Goal: Information Seeking & Learning: Learn about a topic

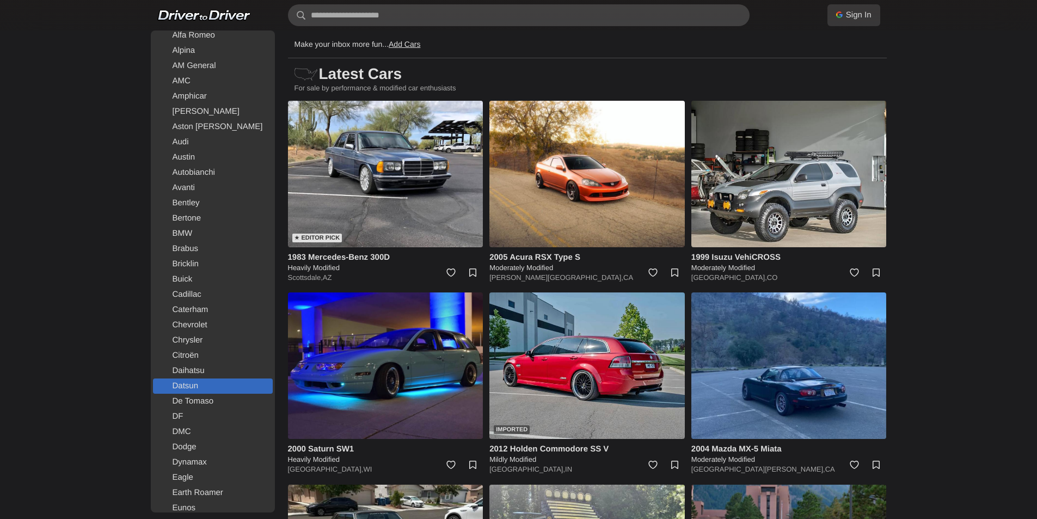
scroll to position [163, 0]
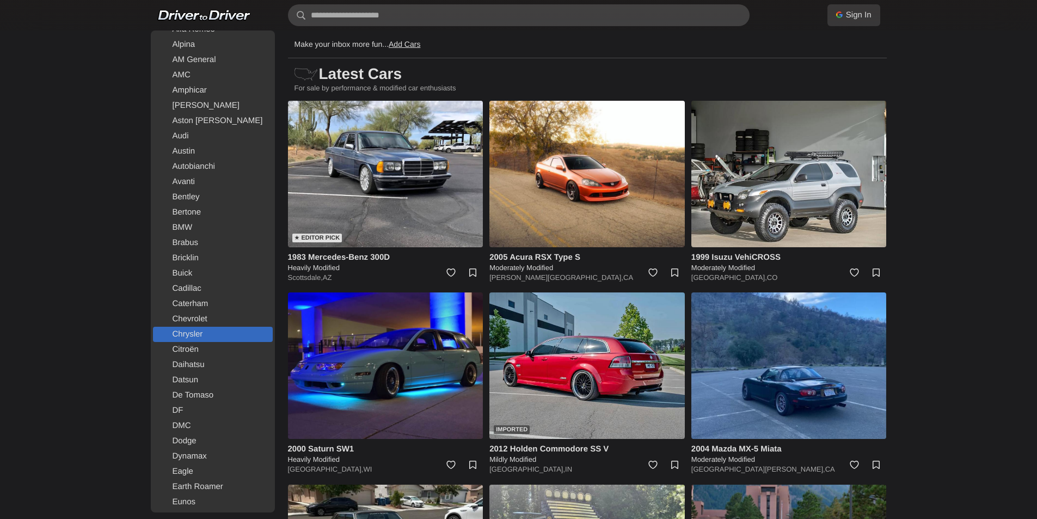
click at [199, 332] on link "Chrysler" at bounding box center [213, 334] width 120 height 15
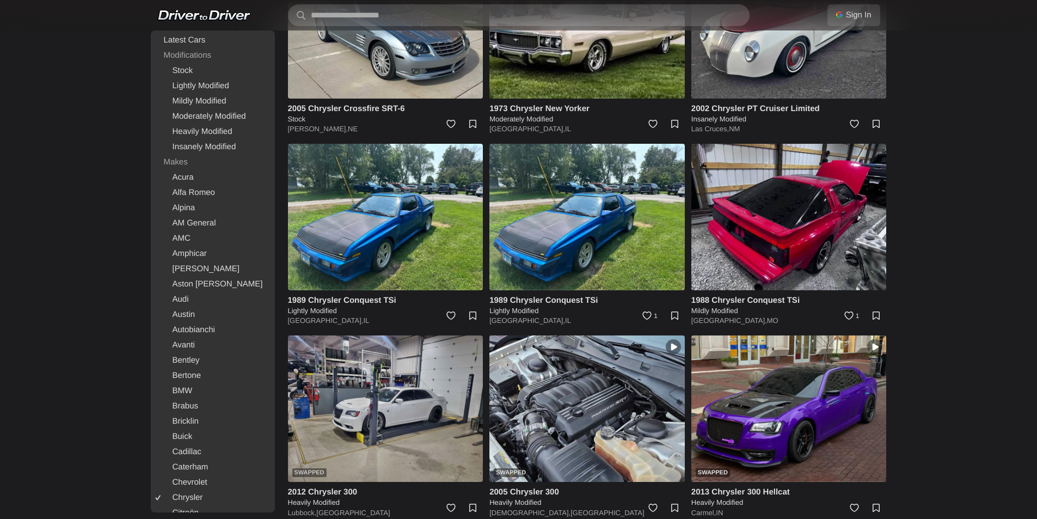
scroll to position [599, 0]
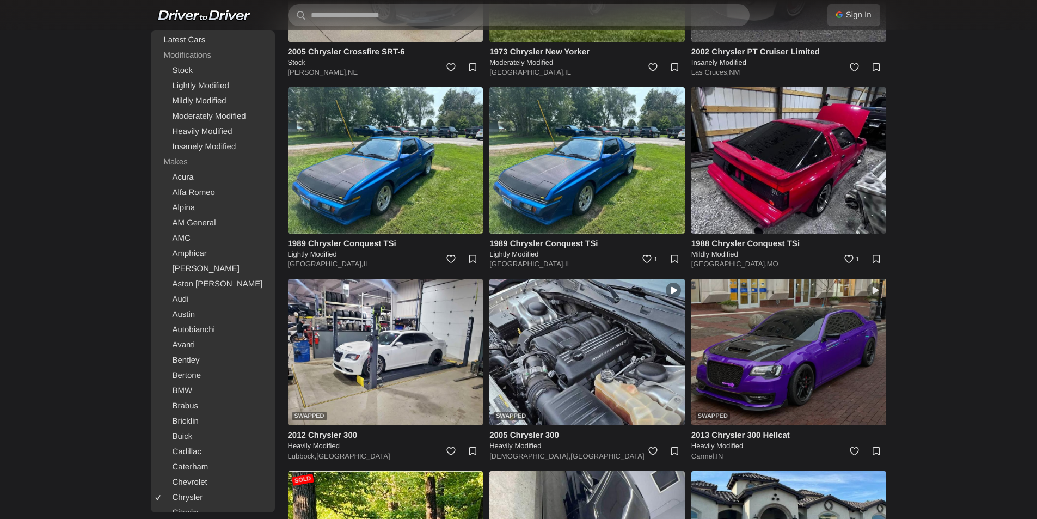
click at [754, 338] on img at bounding box center [788, 352] width 195 height 146
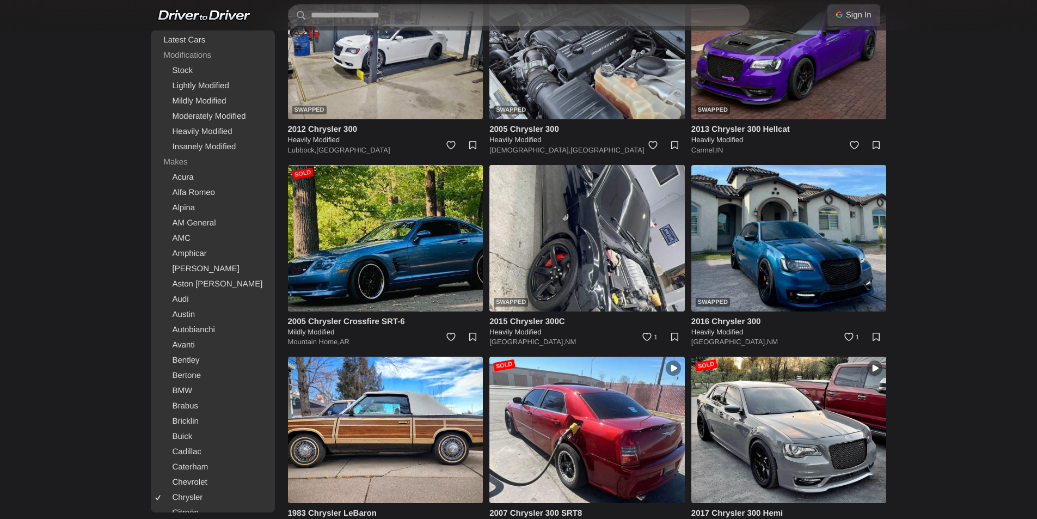
scroll to position [926, 0]
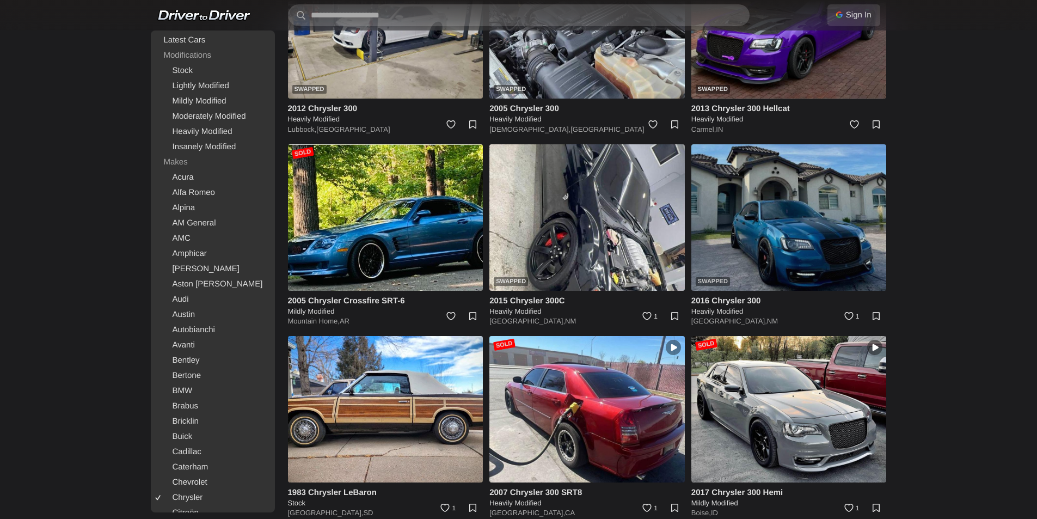
click at [716, 215] on img at bounding box center [788, 217] width 195 height 146
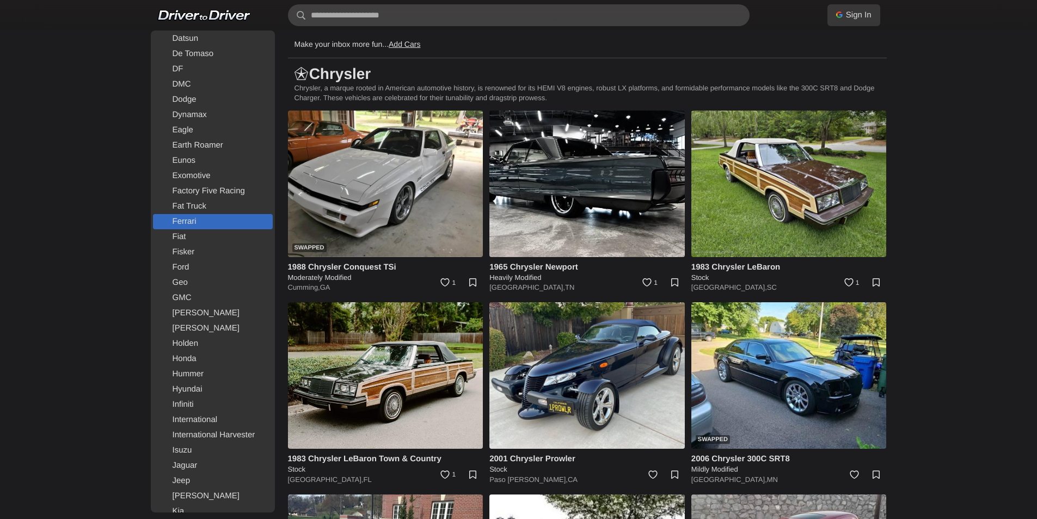
scroll to position [327, 0]
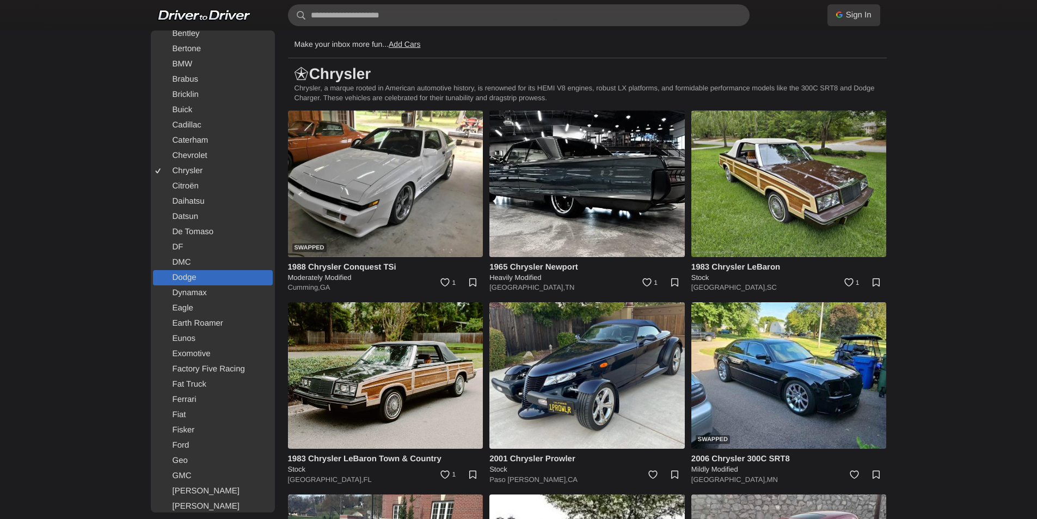
click at [203, 281] on link "Dodge" at bounding box center [213, 277] width 120 height 15
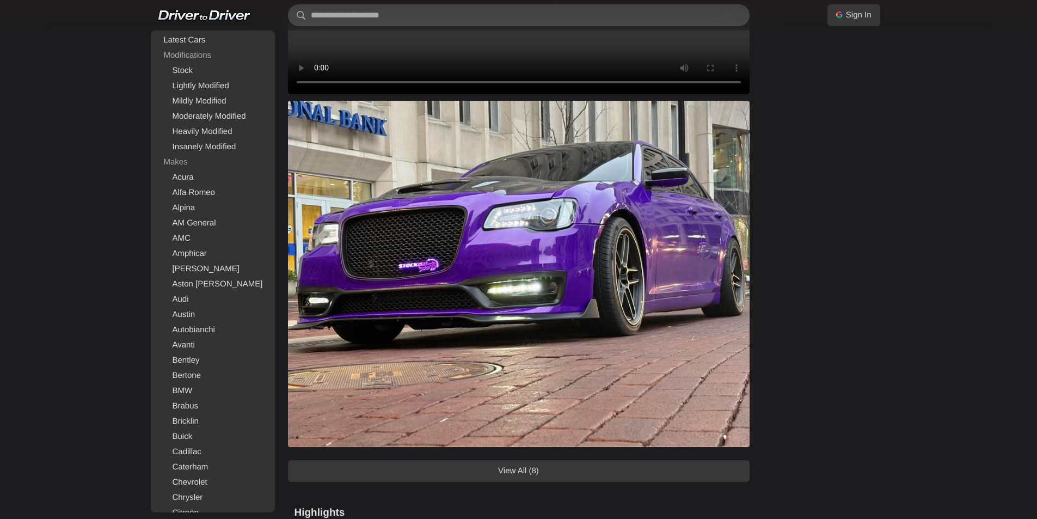
scroll to position [980, 0]
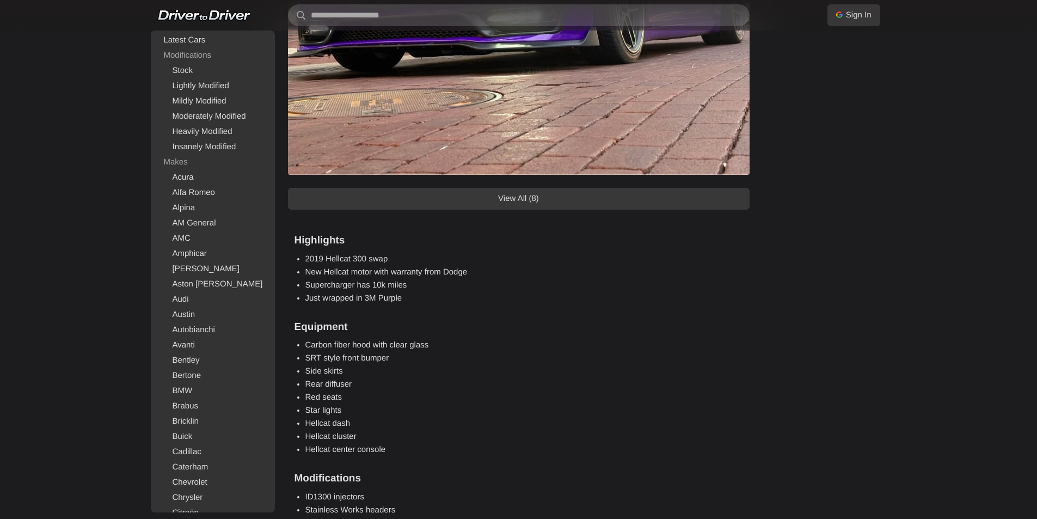
click at [559, 200] on link "View All (8)" at bounding box center [519, 199] width 462 height 22
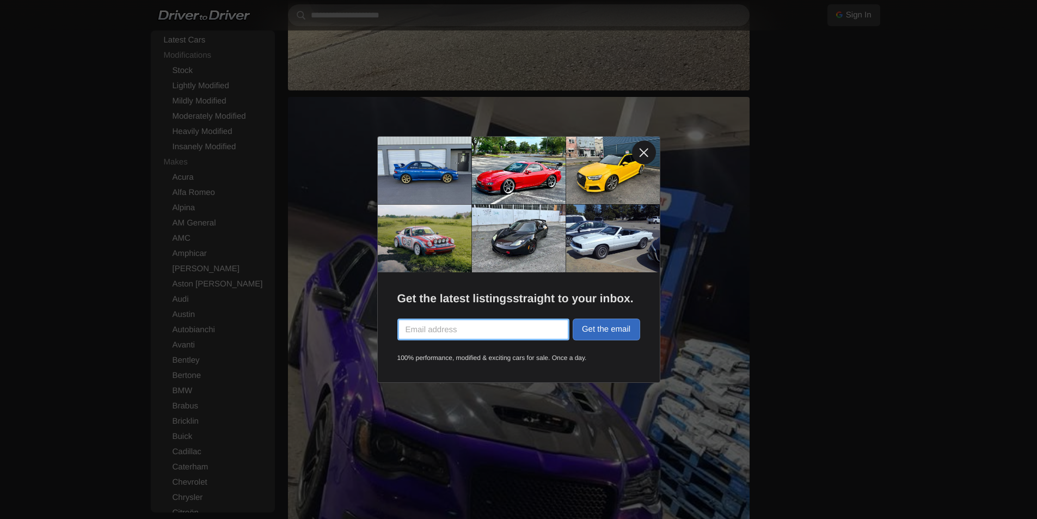
scroll to position [1524, 0]
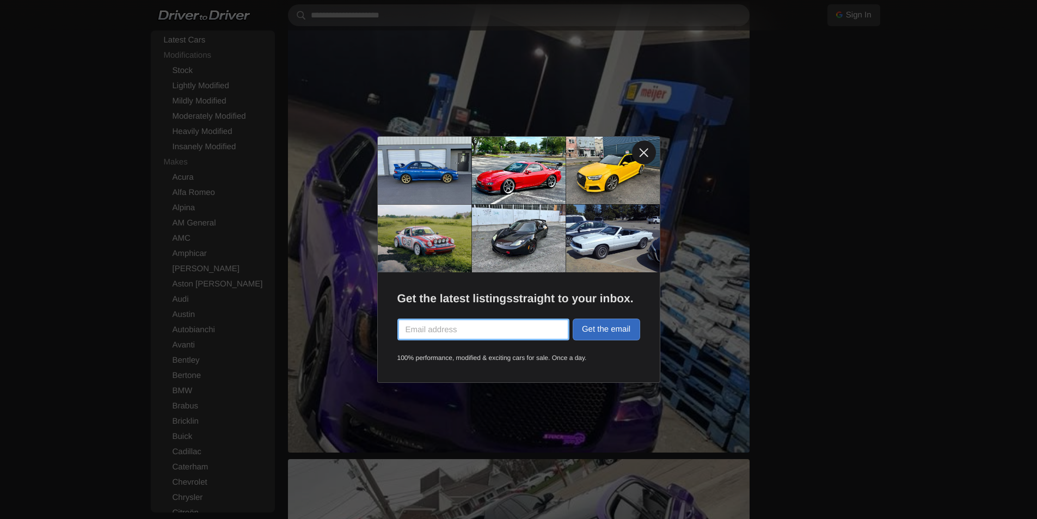
click at [640, 151] on link at bounding box center [644, 152] width 24 height 24
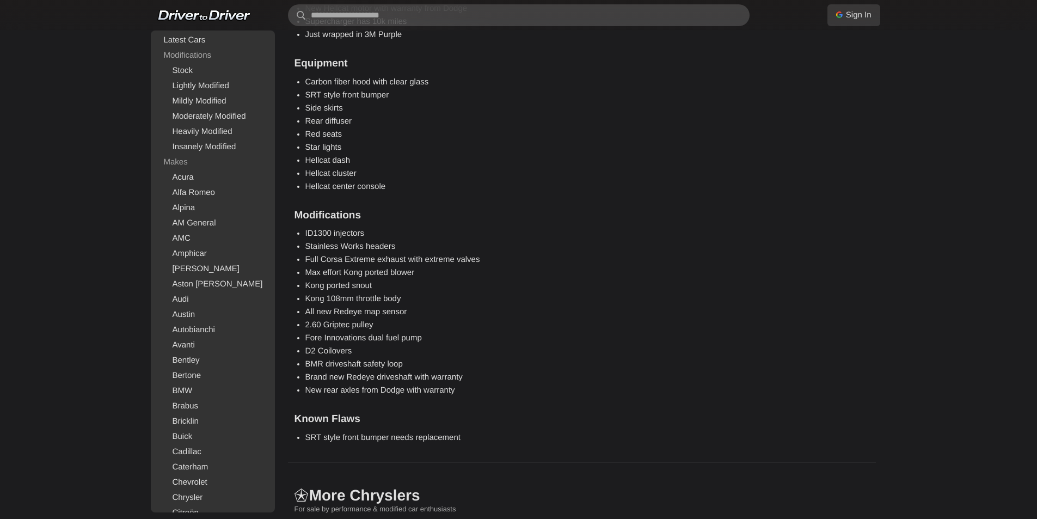
scroll to position [3866, 0]
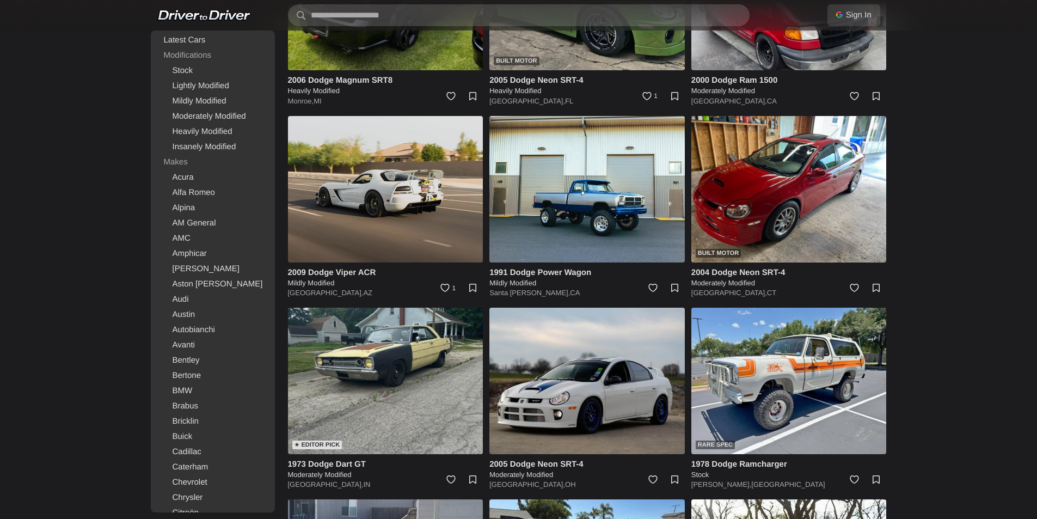
scroll to position [381, 0]
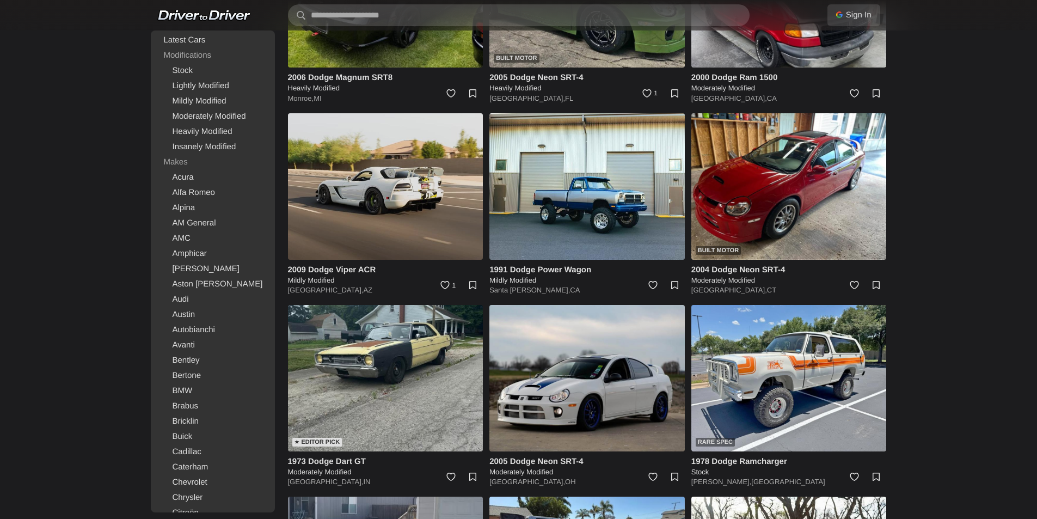
click at [394, 222] on img at bounding box center [385, 186] width 195 height 146
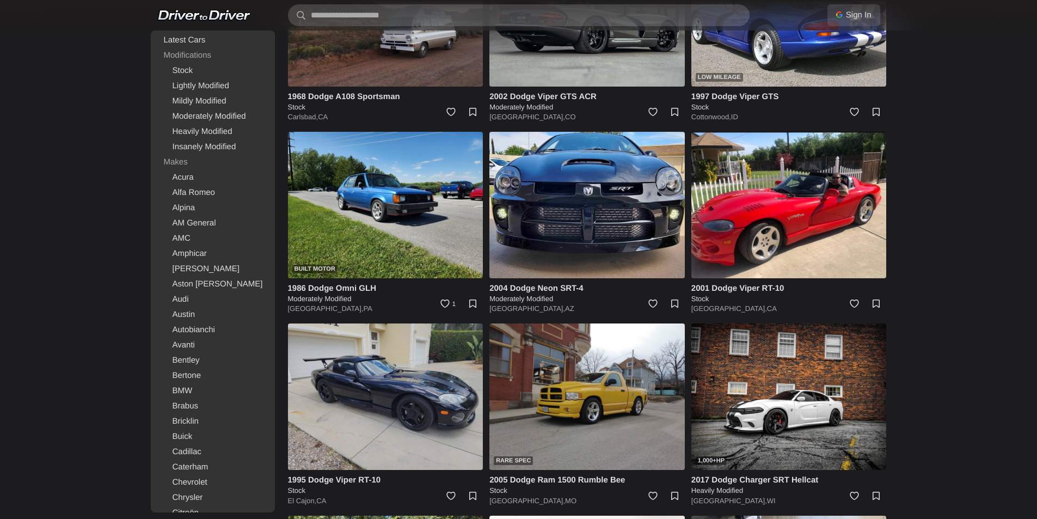
scroll to position [1307, 0]
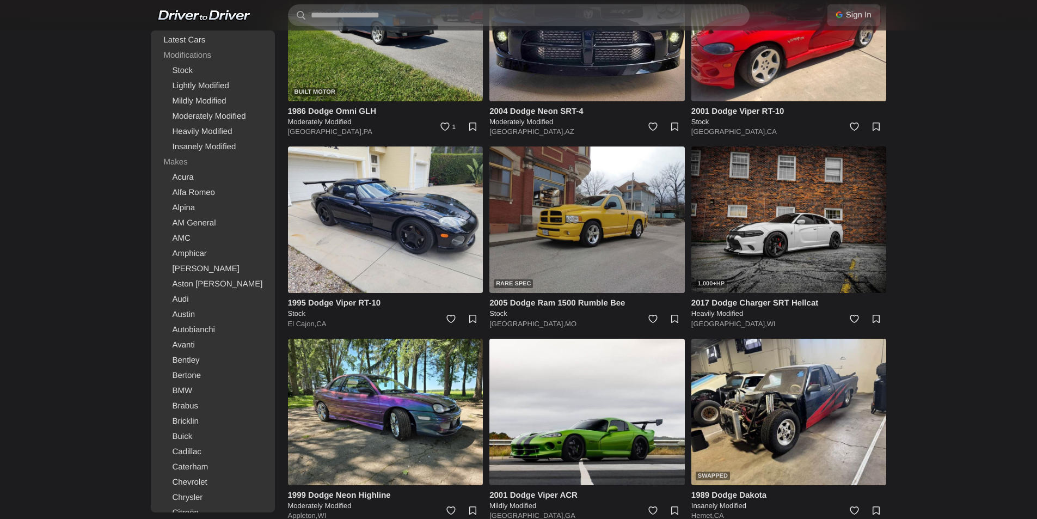
click at [758, 235] on img at bounding box center [788, 219] width 195 height 146
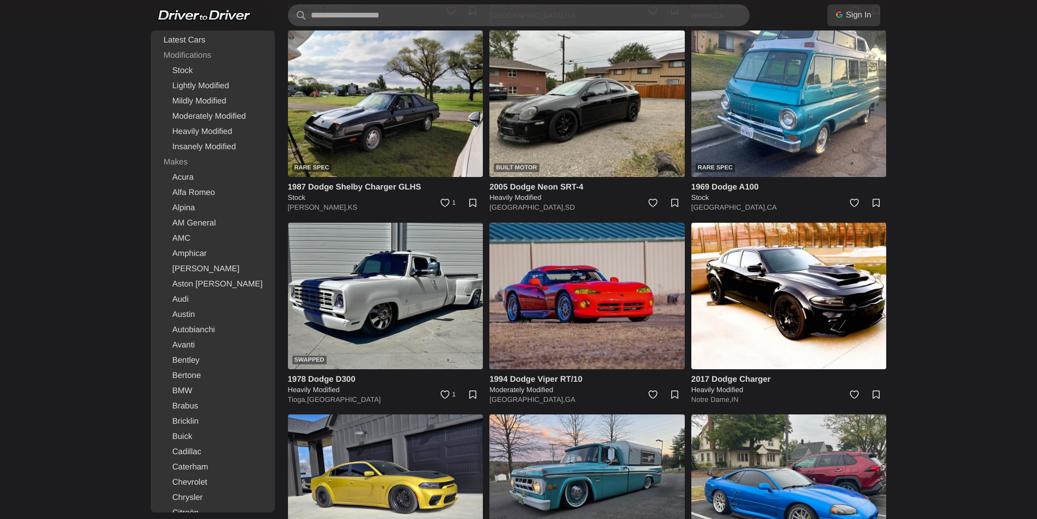
scroll to position [1851, 0]
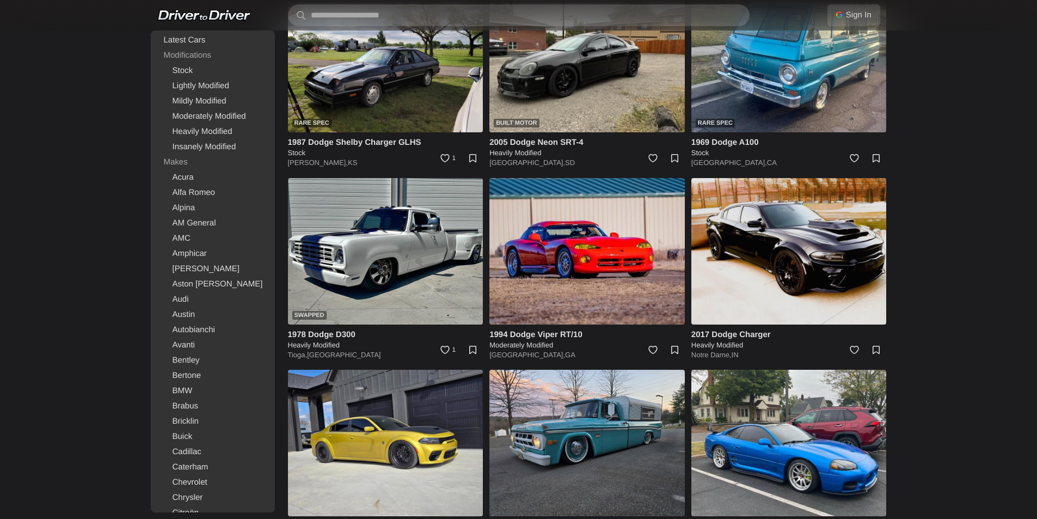
click at [699, 269] on img at bounding box center [788, 251] width 195 height 146
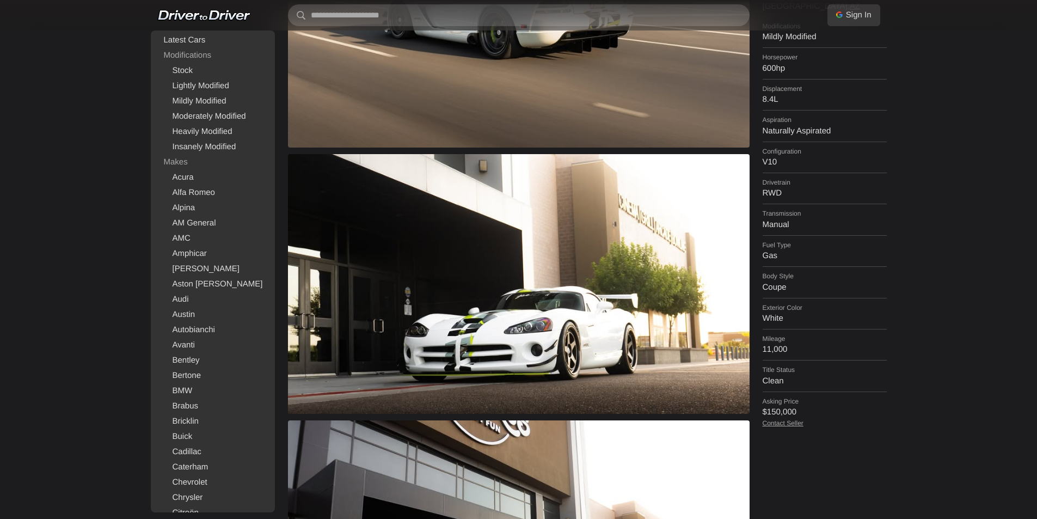
scroll to position [327, 0]
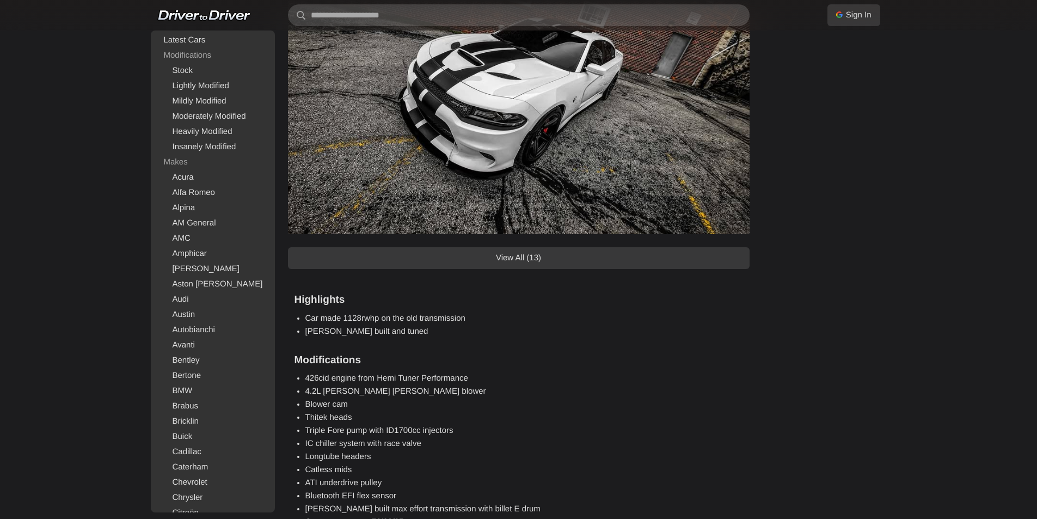
scroll to position [871, 0]
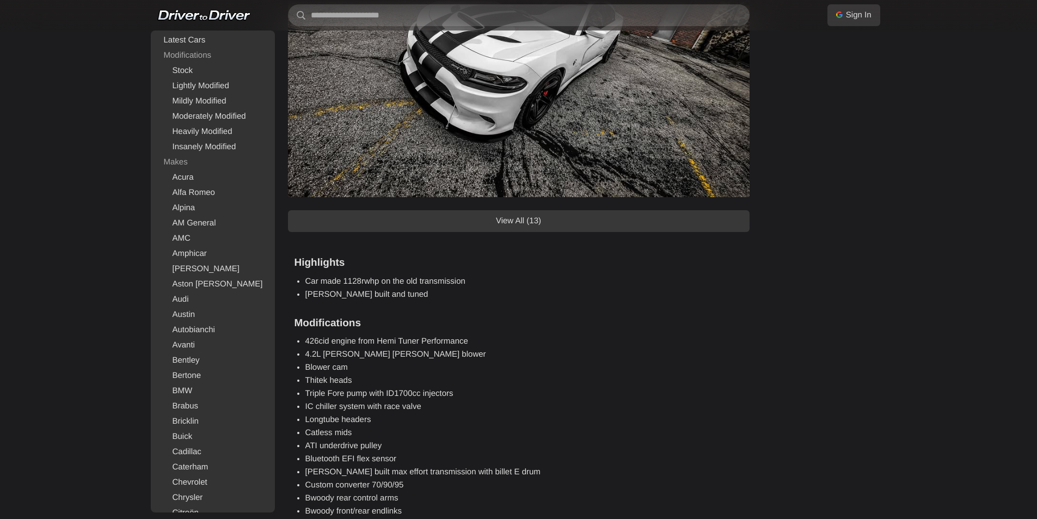
click at [515, 222] on link "View All (13)" at bounding box center [519, 221] width 462 height 22
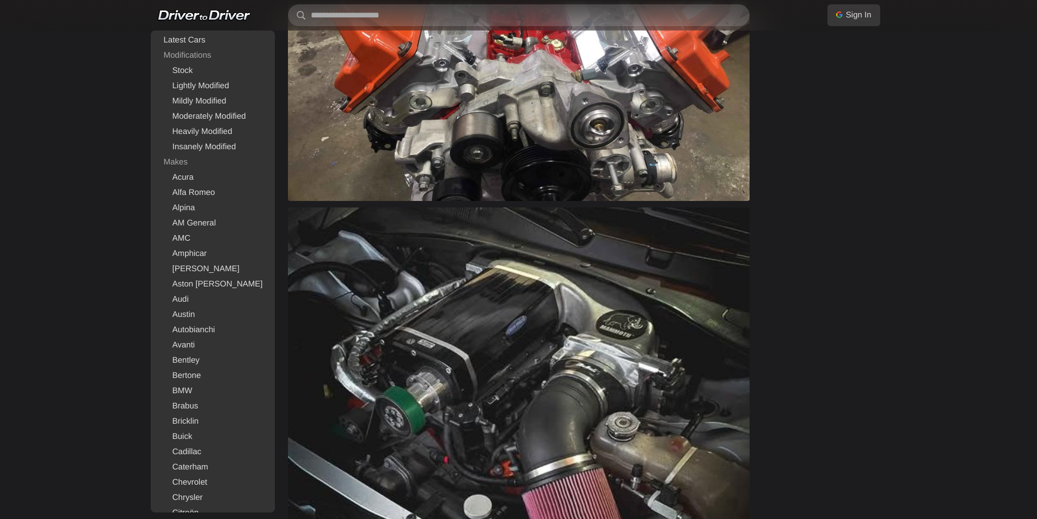
scroll to position [3212, 0]
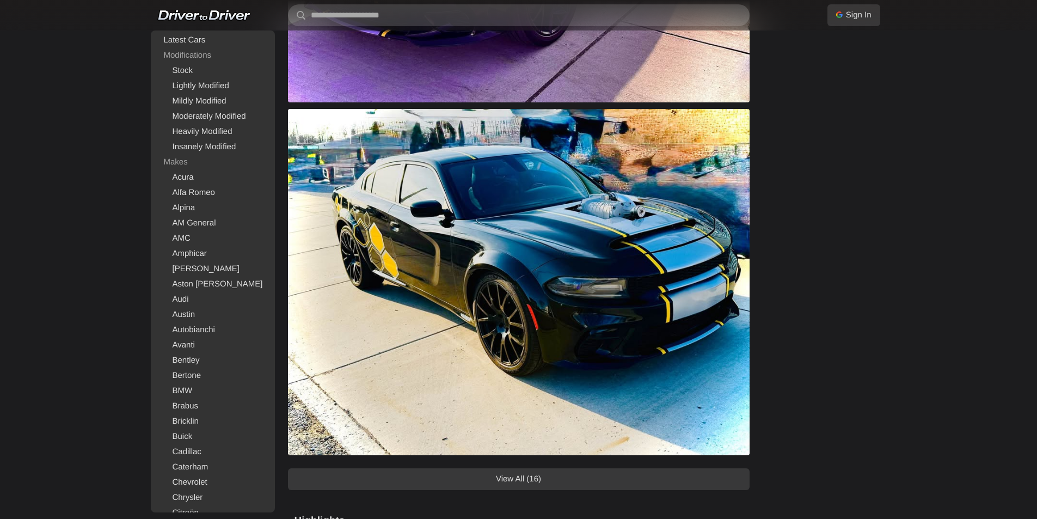
scroll to position [871, 0]
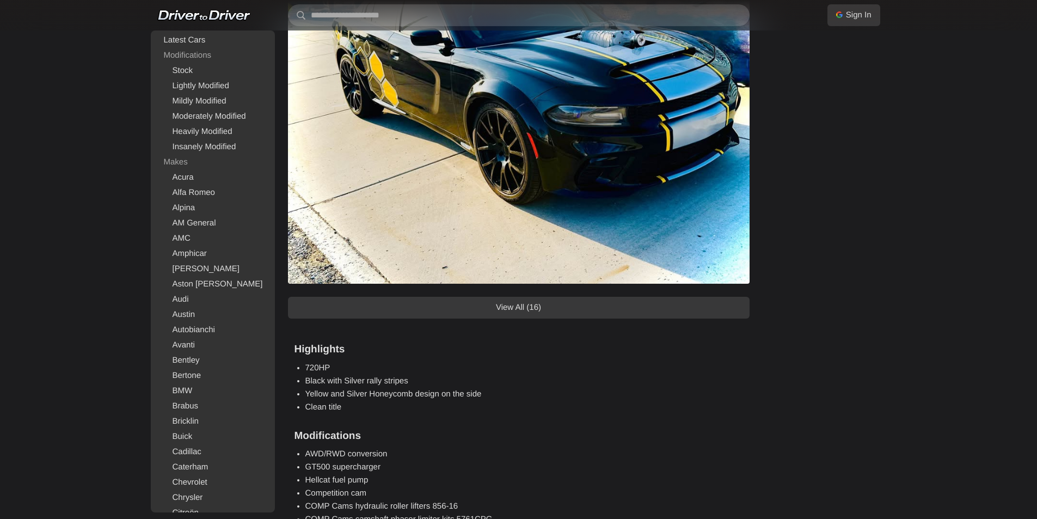
click at [536, 316] on link "View All (16)" at bounding box center [519, 308] width 462 height 22
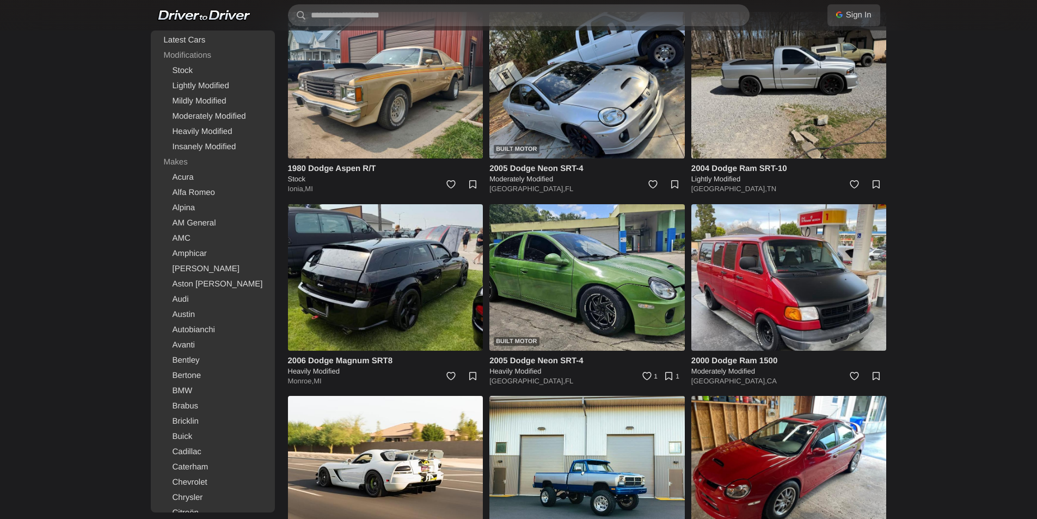
scroll to position [6207, 0]
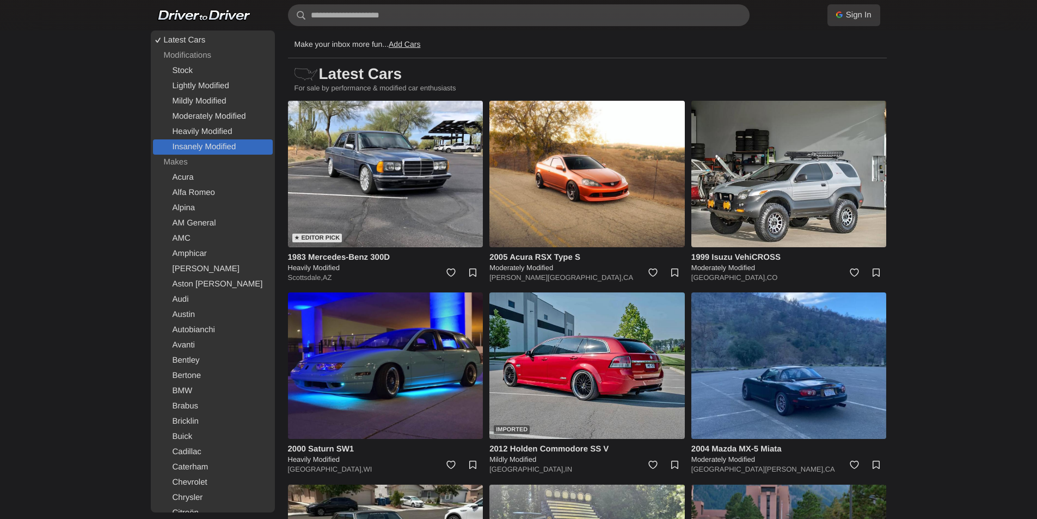
click at [223, 146] on link "Insanely Modified" at bounding box center [213, 146] width 120 height 15
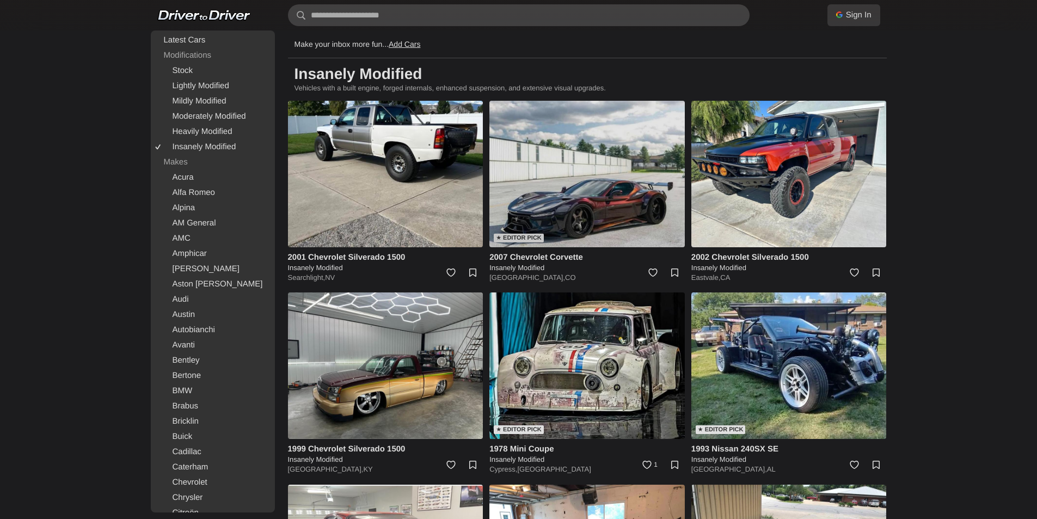
click at [540, 169] on img at bounding box center [586, 174] width 195 height 146
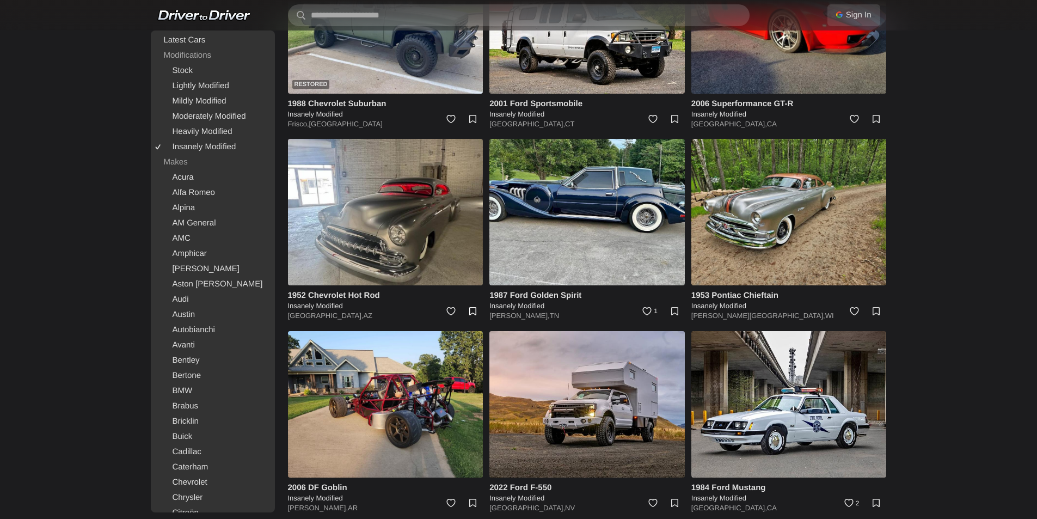
scroll to position [1252, 0]
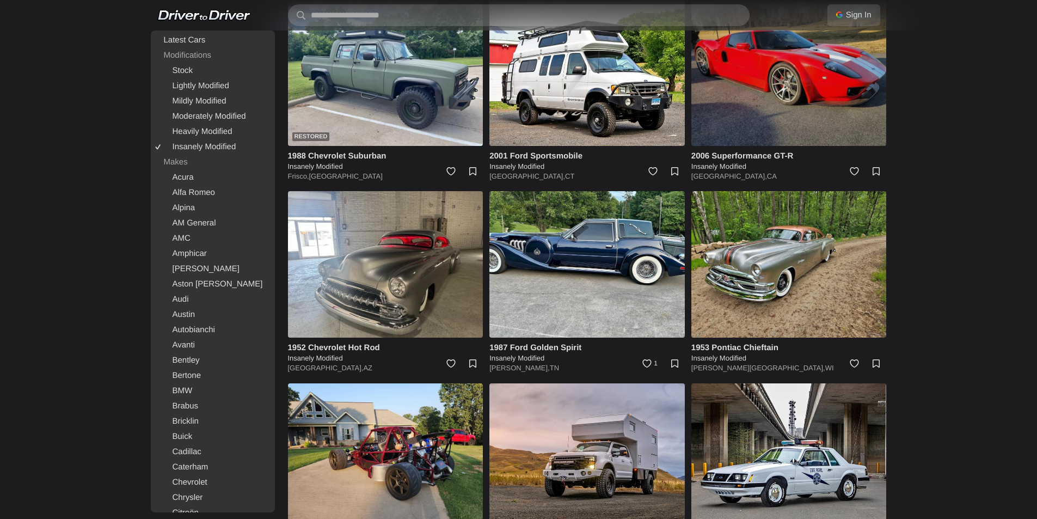
click at [817, 95] on img at bounding box center [788, 72] width 195 height 146
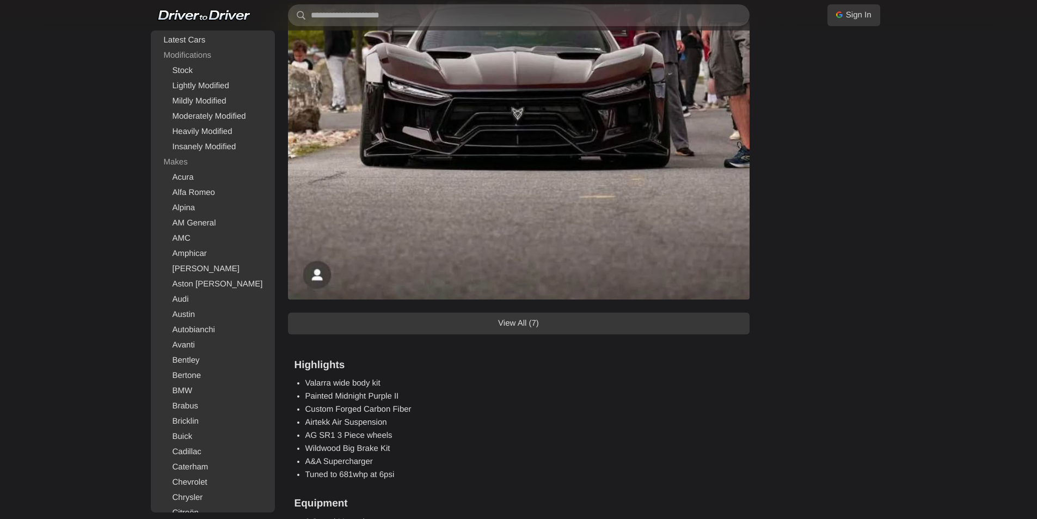
scroll to position [1198, 0]
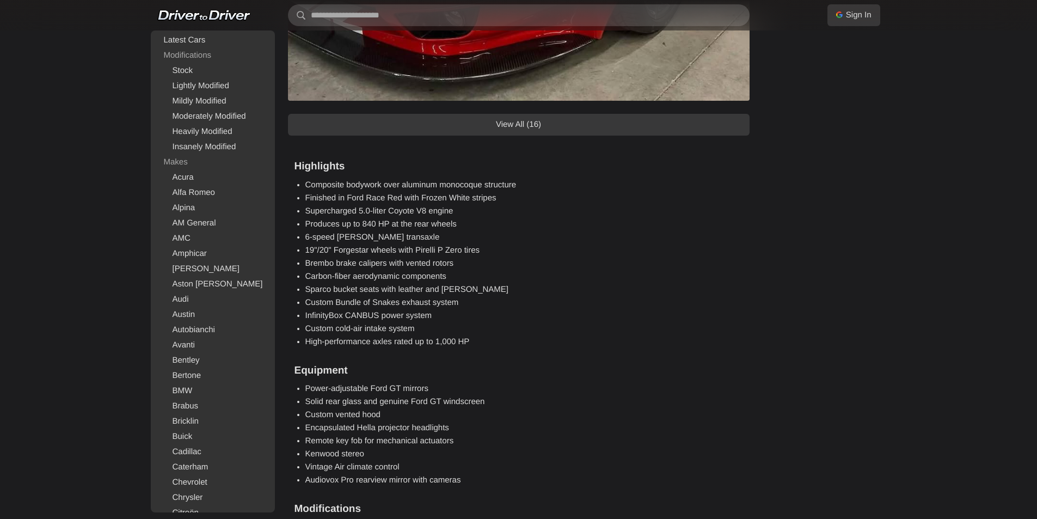
scroll to position [1143, 0]
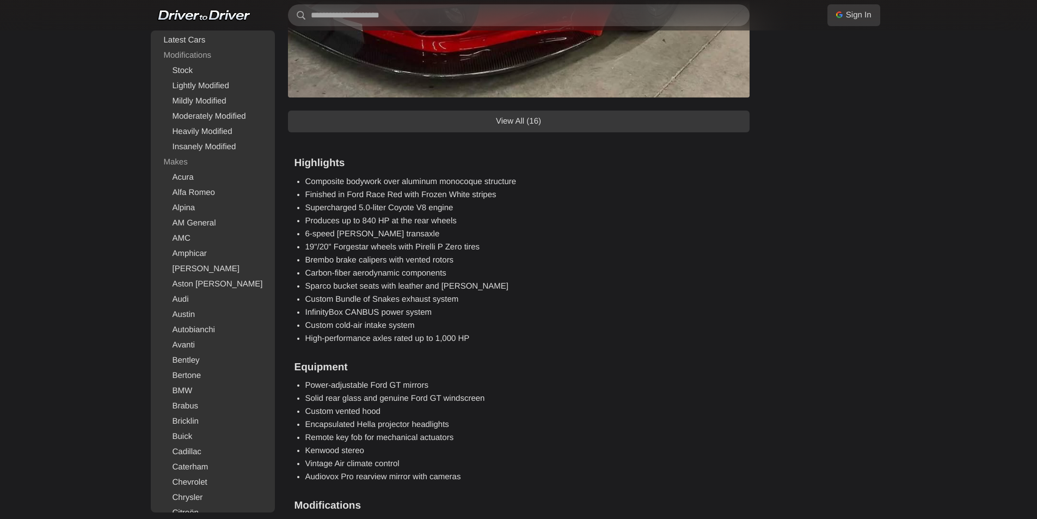
click at [402, 131] on link "View All (16)" at bounding box center [519, 122] width 462 height 22
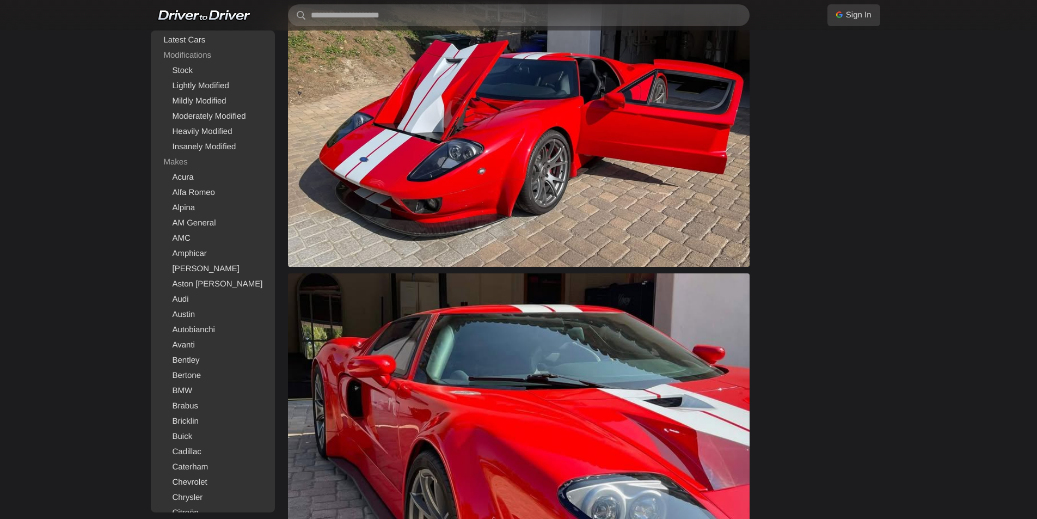
scroll to position [2940, 0]
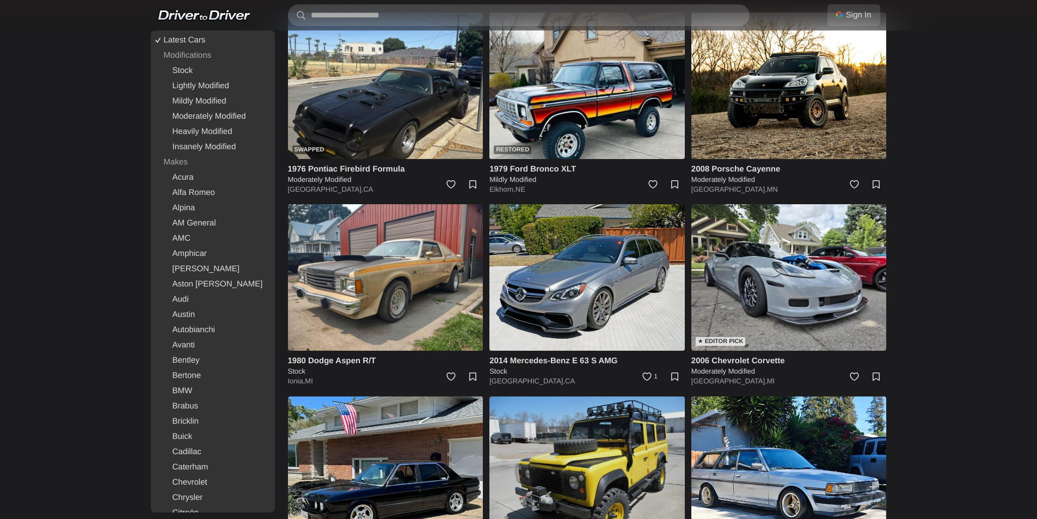
scroll to position [871, 0]
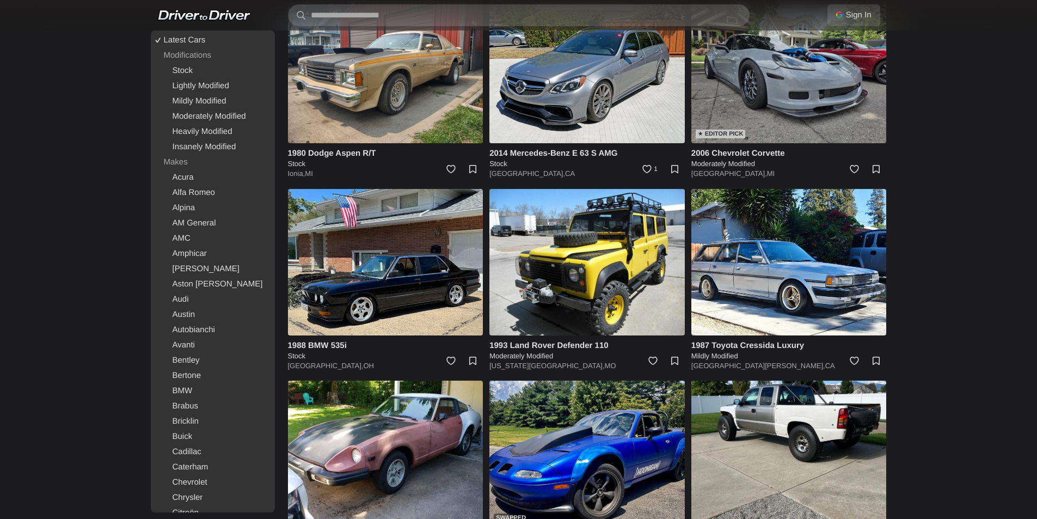
click at [810, 97] on img at bounding box center [788, 70] width 195 height 146
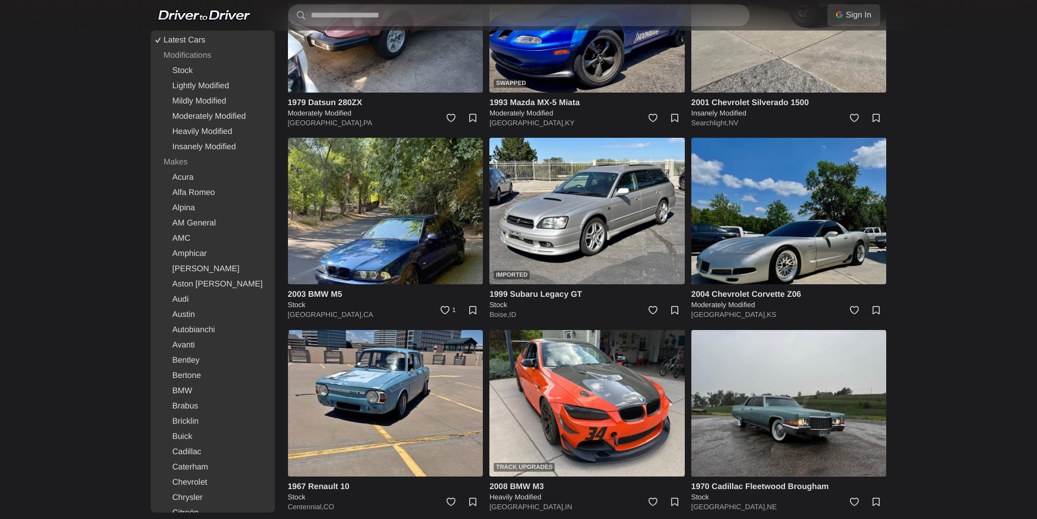
scroll to position [1307, 0]
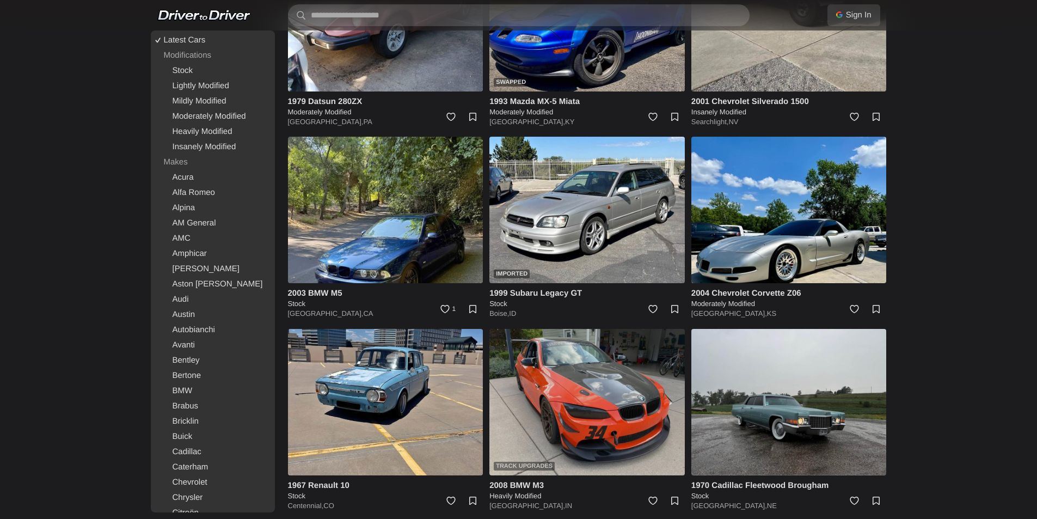
click at [650, 404] on img at bounding box center [586, 402] width 195 height 146
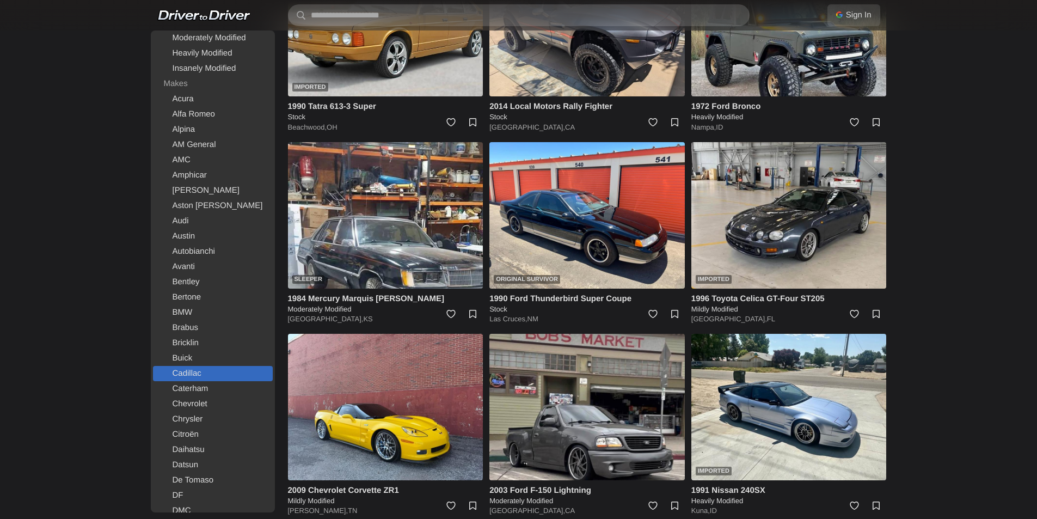
scroll to position [109, 0]
click at [206, 369] on link "Chevrolet" at bounding box center [213, 373] width 120 height 15
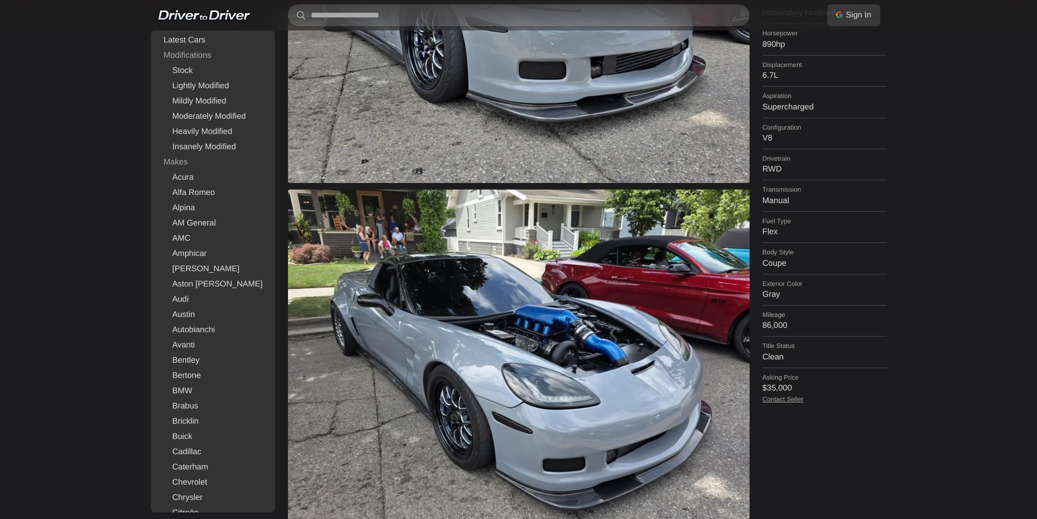
scroll to position [272, 0]
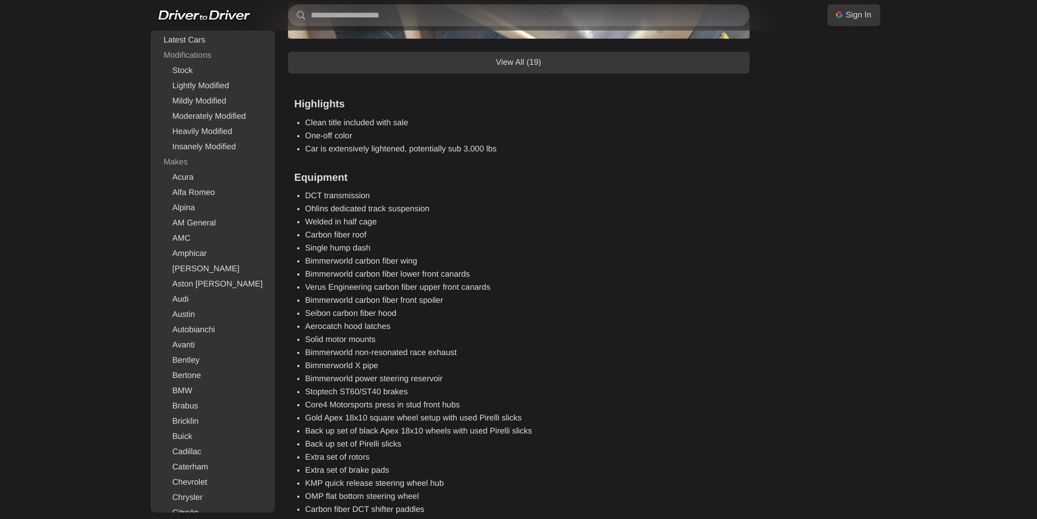
scroll to position [1198, 0]
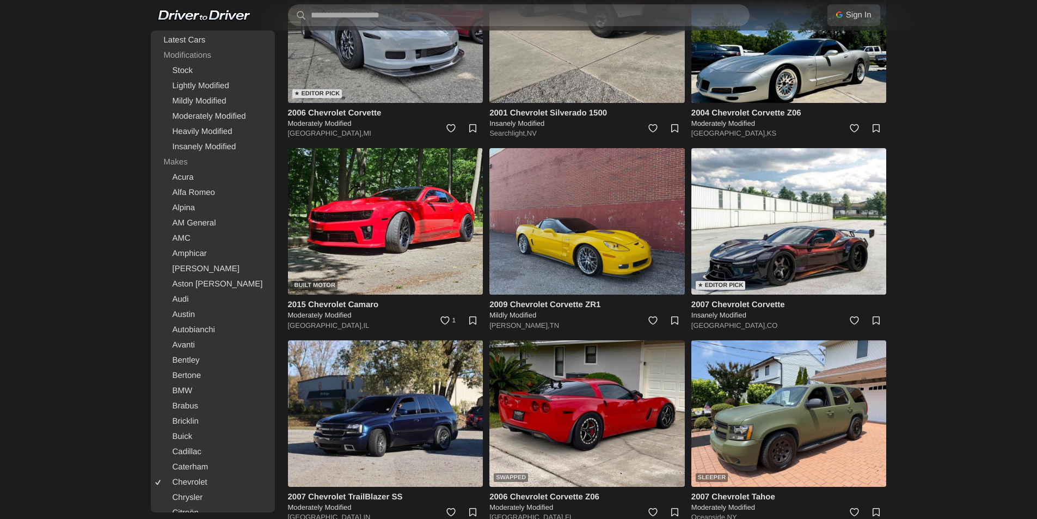
scroll to position [218, 0]
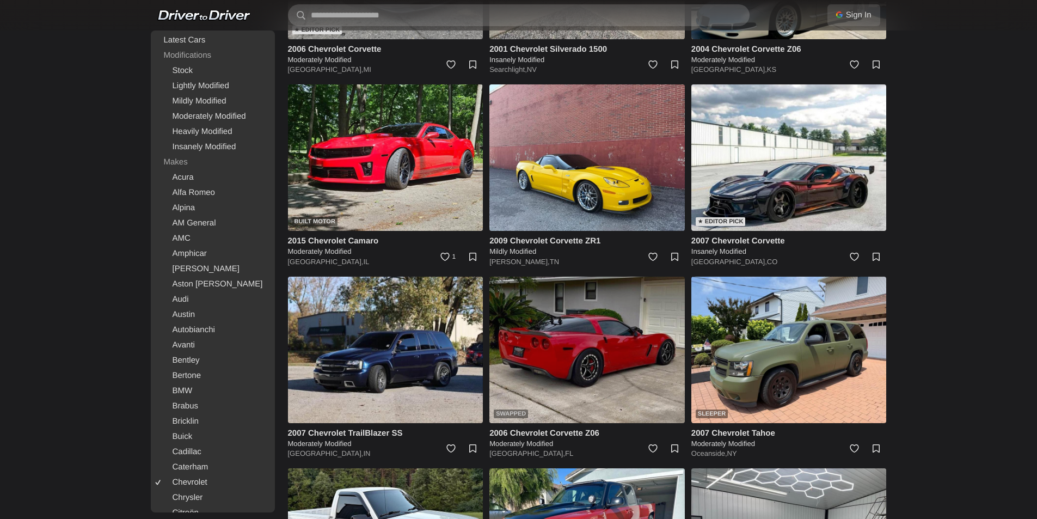
click at [589, 346] on img at bounding box center [586, 350] width 195 height 146
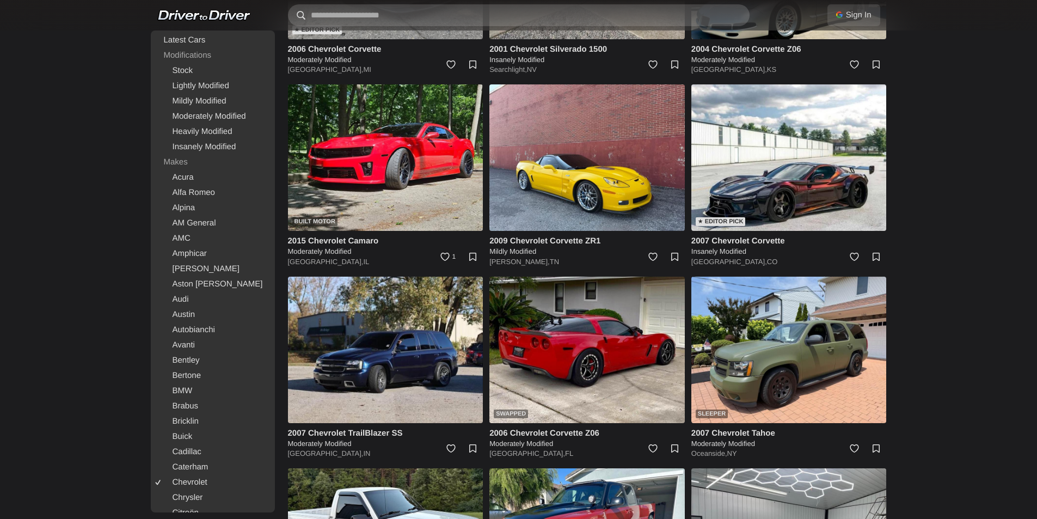
click at [413, 12] on input "text" at bounding box center [519, 15] width 462 height 22
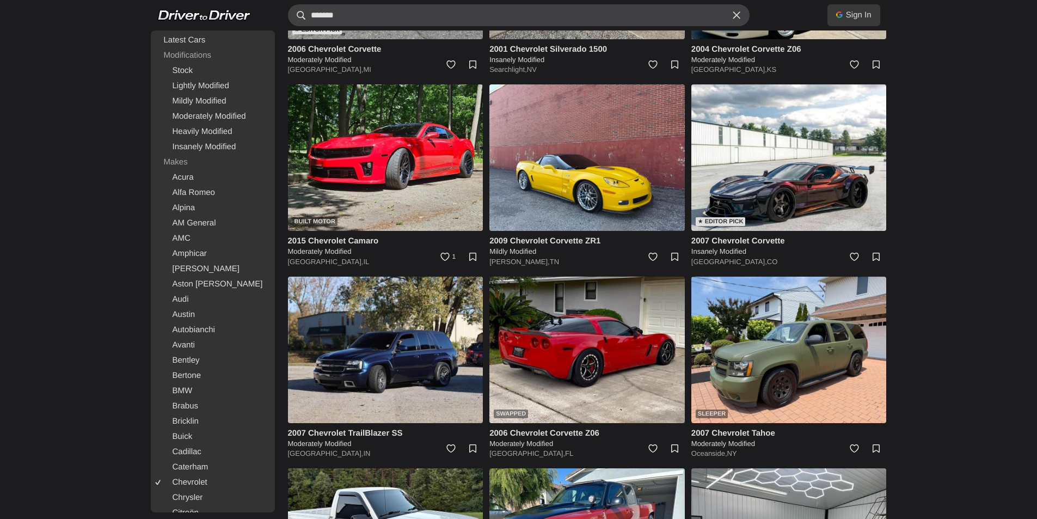
type input "*******"
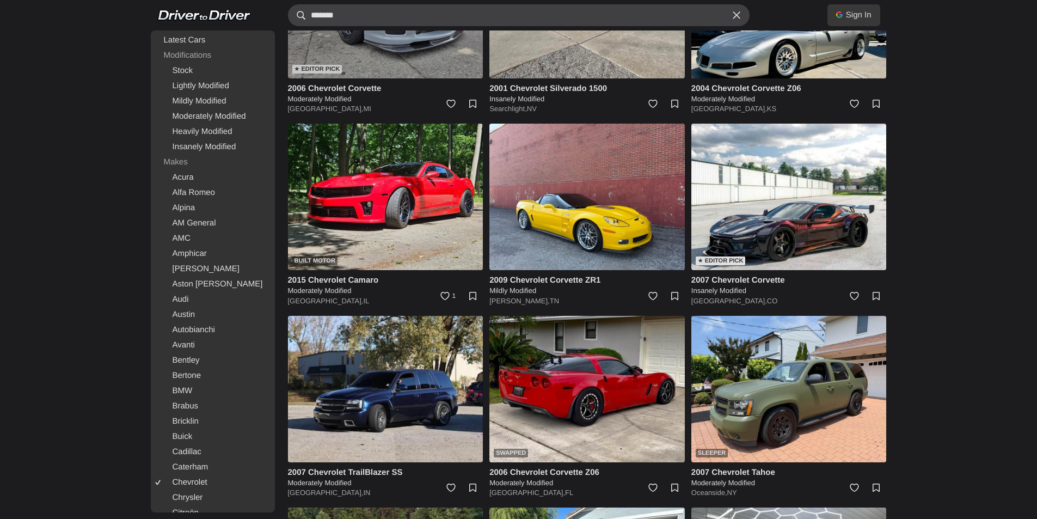
scroll to position [0, 0]
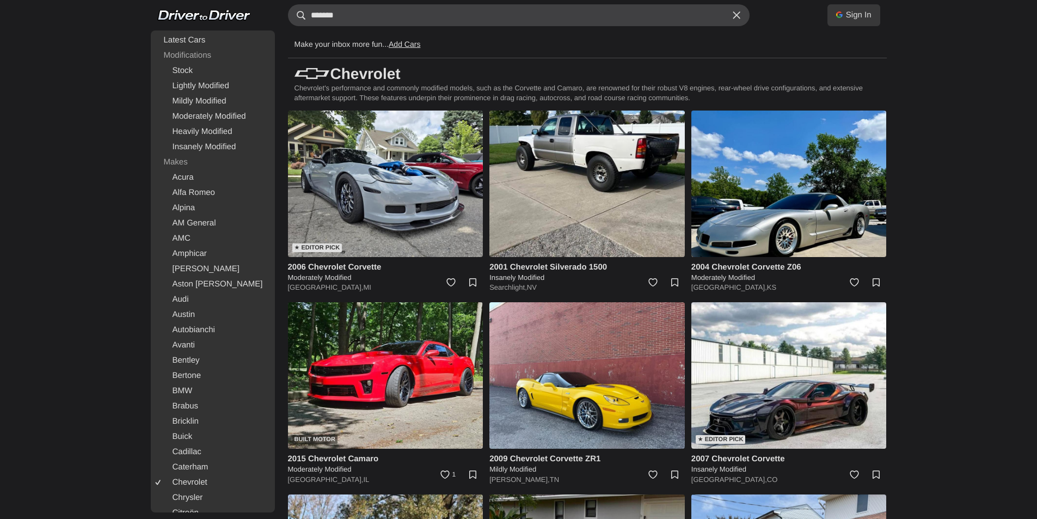
click at [316, 13] on input "*******" at bounding box center [519, 15] width 462 height 22
click at [314, 13] on input "*******" at bounding box center [519, 15] width 462 height 22
click at [362, 13] on input "*******" at bounding box center [519, 15] width 462 height 22
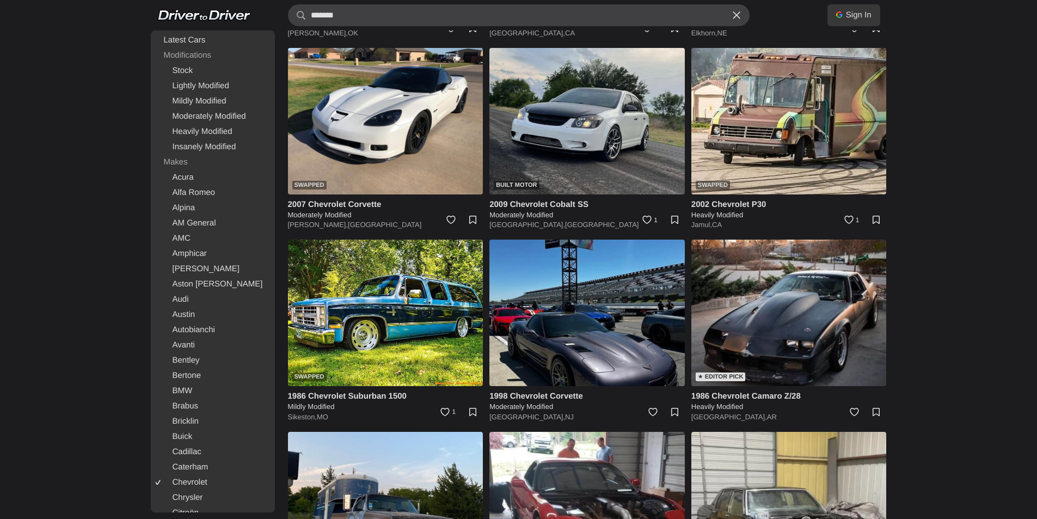
scroll to position [1252, 0]
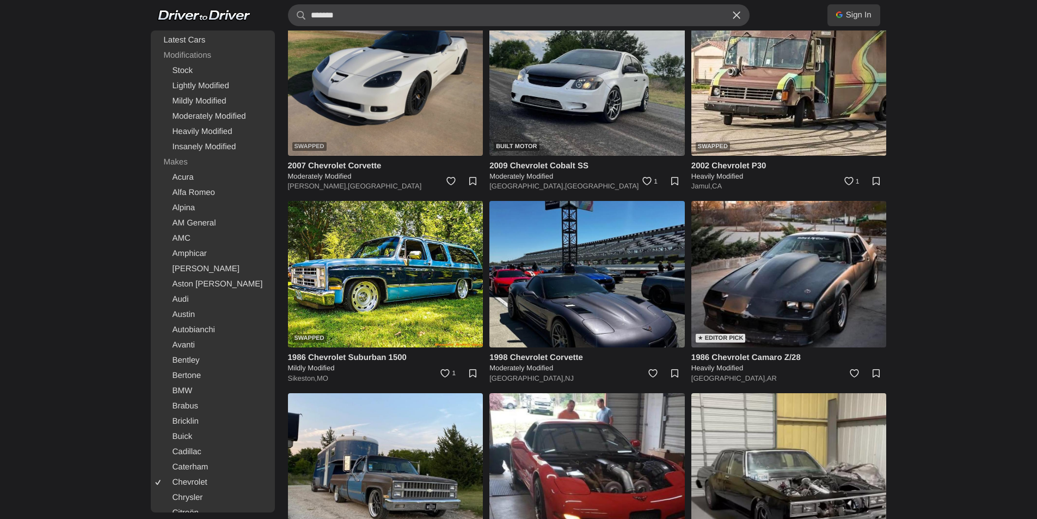
click at [357, 104] on img at bounding box center [385, 82] width 195 height 146
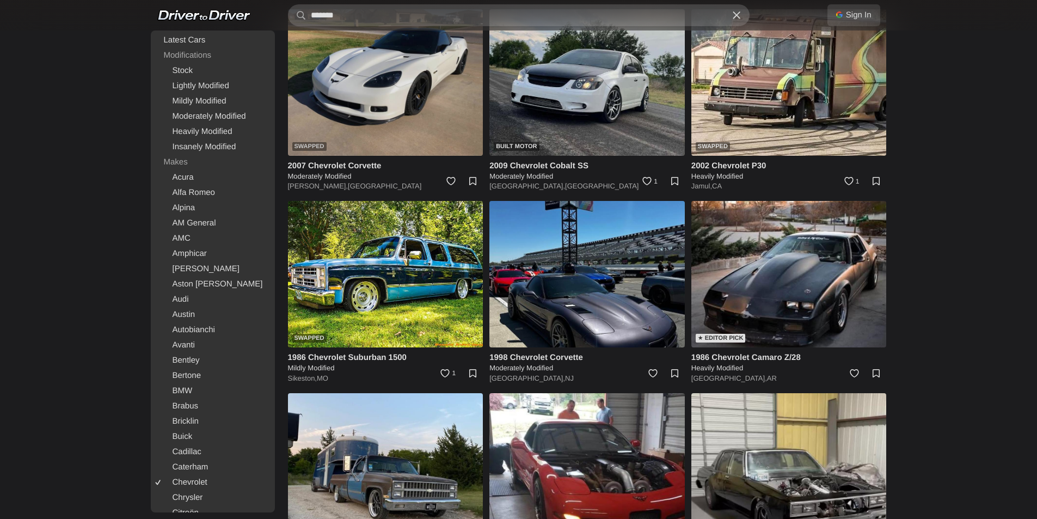
click at [344, 94] on img at bounding box center [385, 82] width 195 height 146
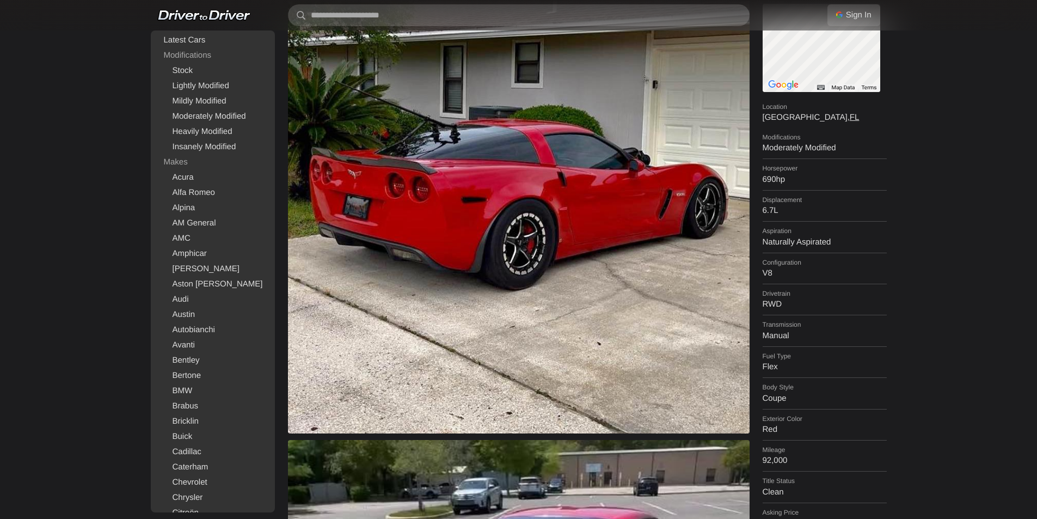
scroll to position [163, 0]
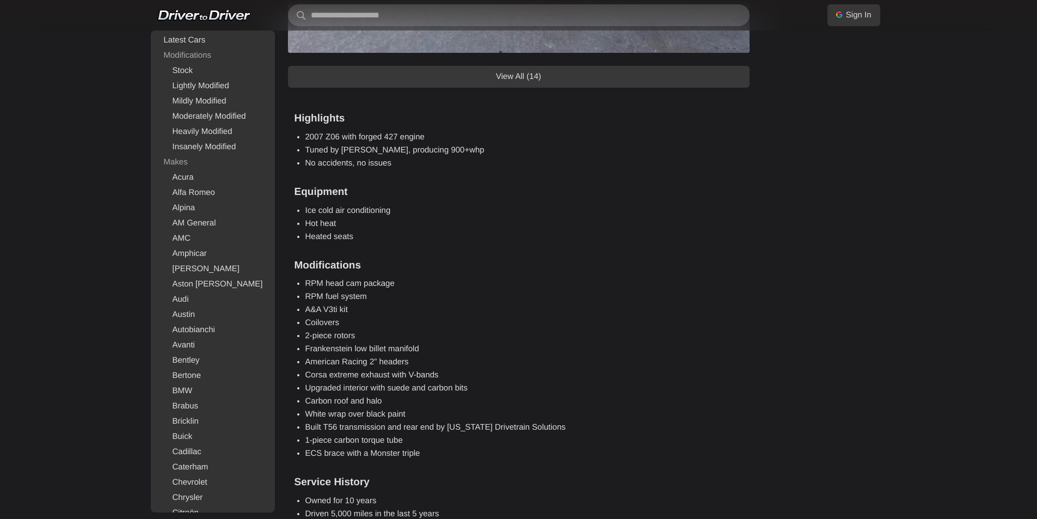
scroll to position [1470, 0]
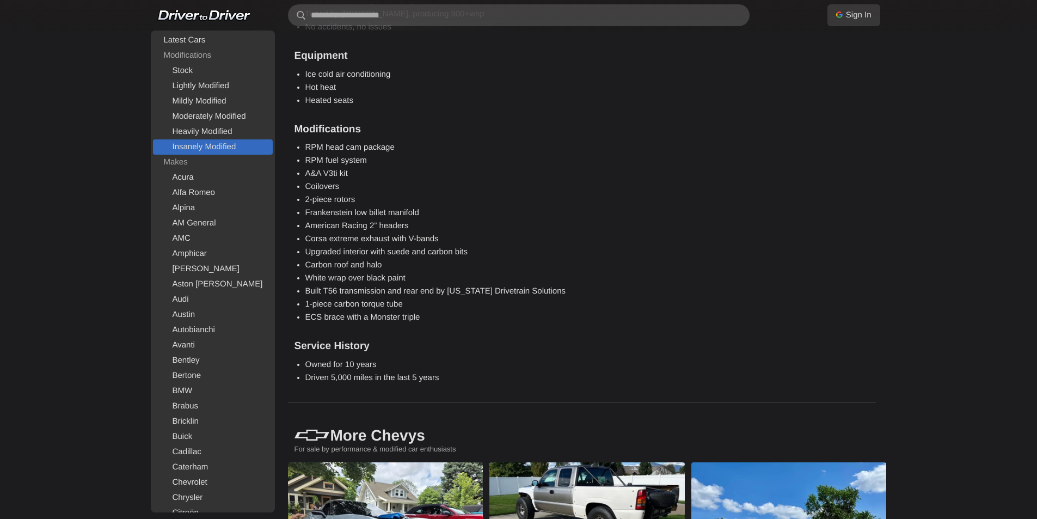
click at [248, 144] on link "Insanely Modified" at bounding box center [213, 146] width 120 height 15
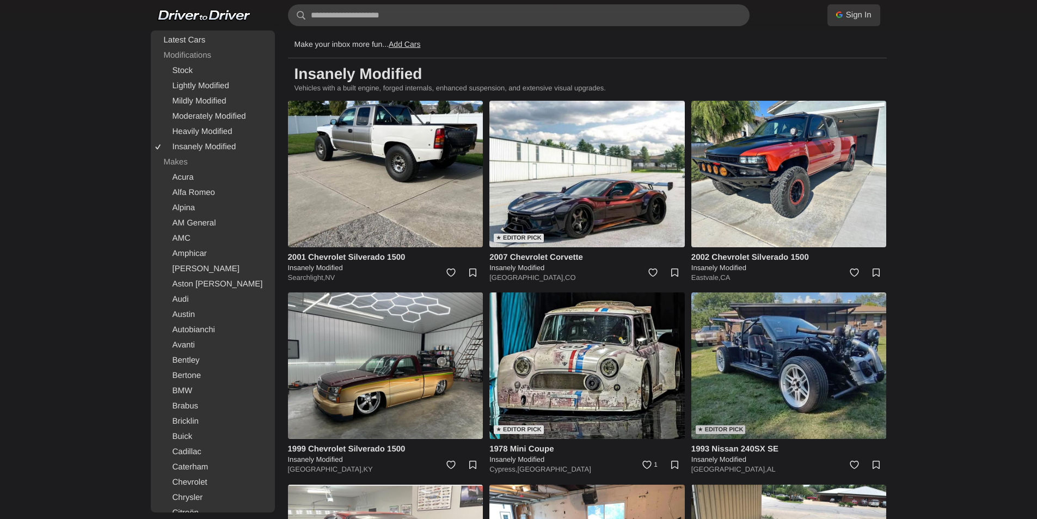
click at [830, 347] on img at bounding box center [788, 365] width 195 height 146
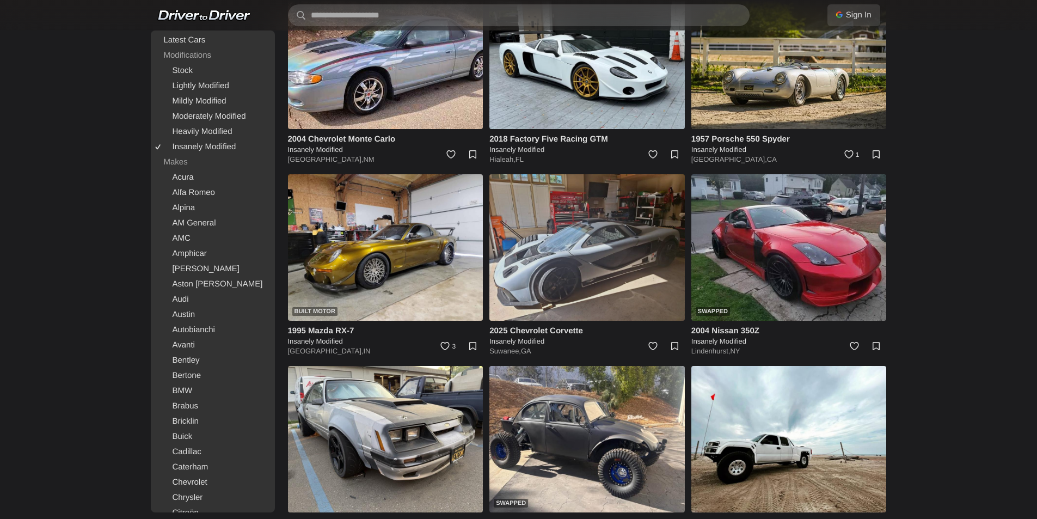
scroll to position [2232, 0]
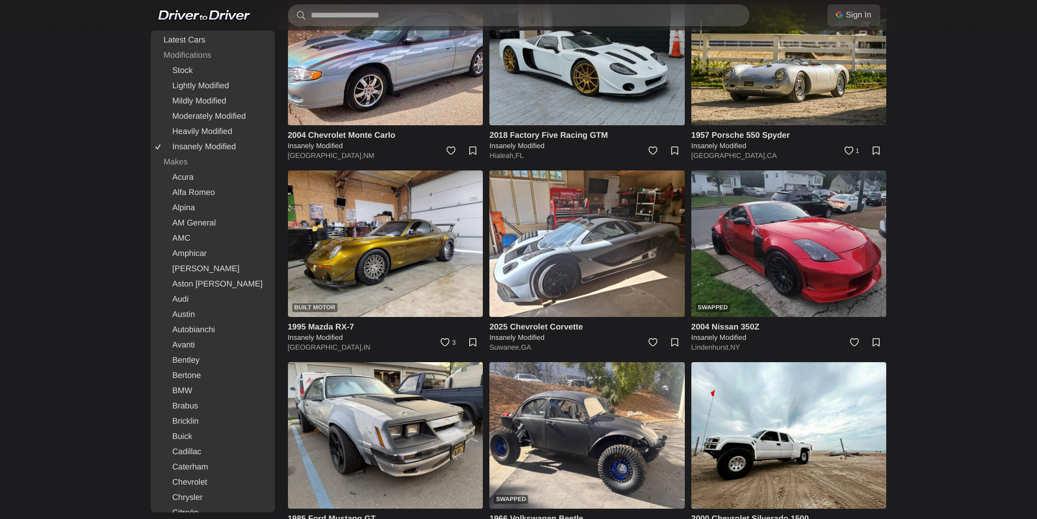
click at [583, 106] on img at bounding box center [586, 52] width 195 height 146
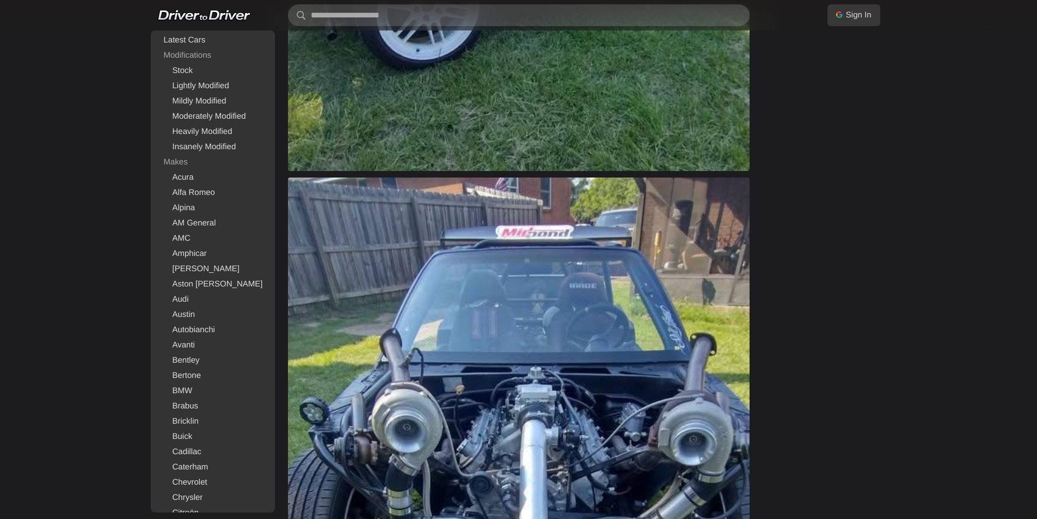
scroll to position [1089, 0]
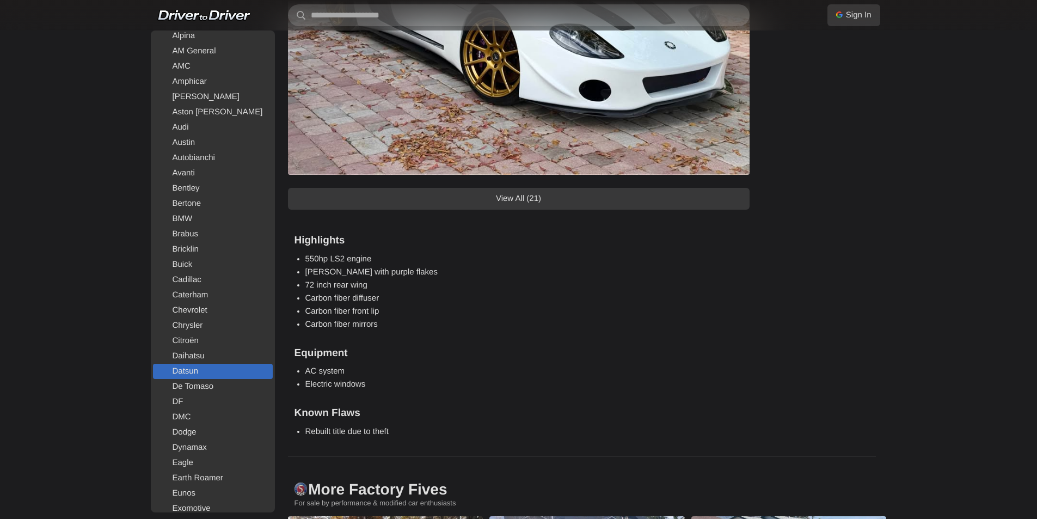
scroll to position [272, 0]
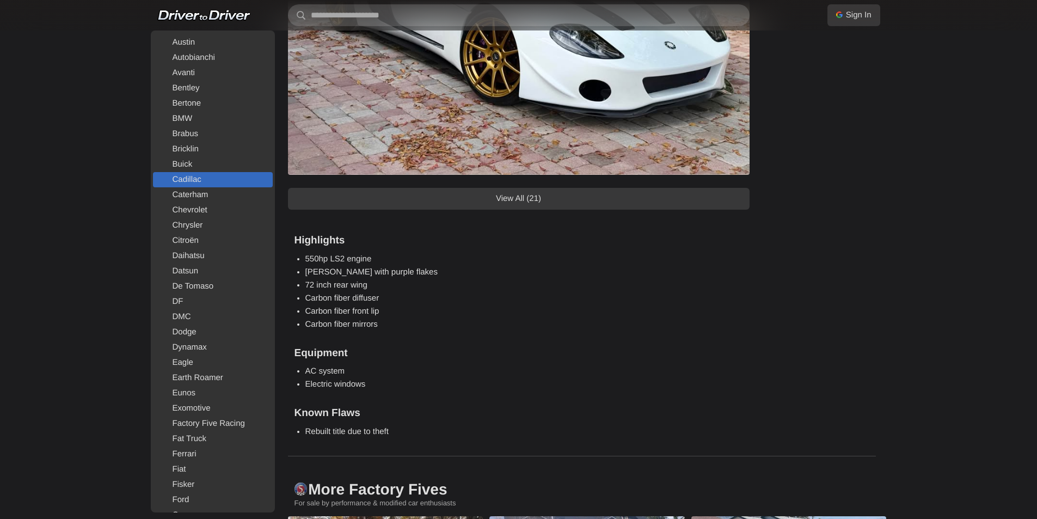
click at [211, 186] on link "Cadillac" at bounding box center [213, 179] width 120 height 15
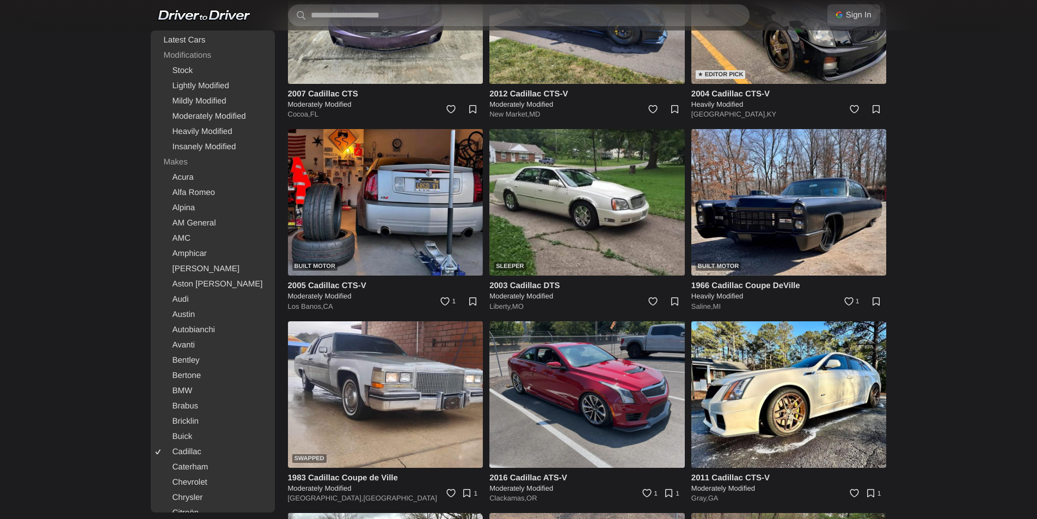
scroll to position [1361, 0]
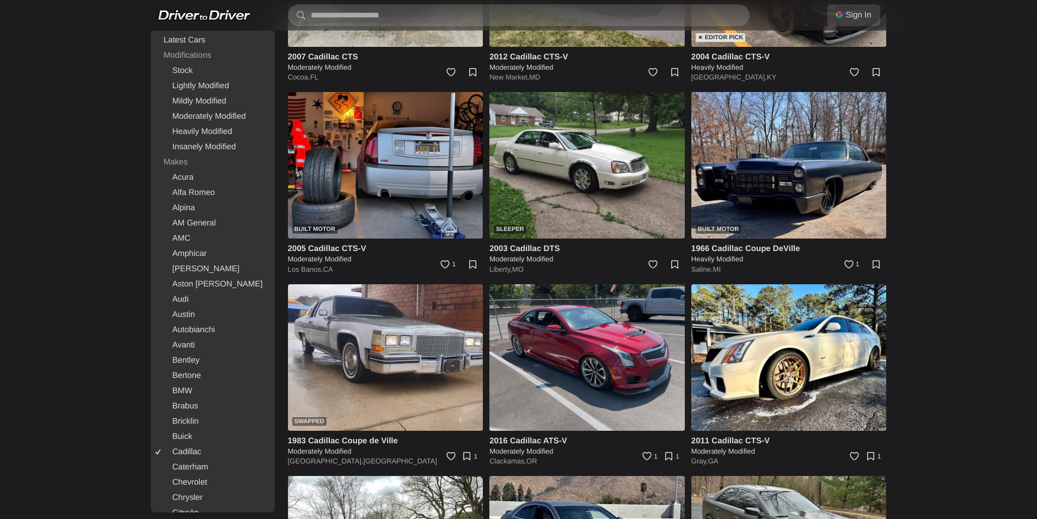
click at [594, 391] on img at bounding box center [586, 357] width 195 height 146
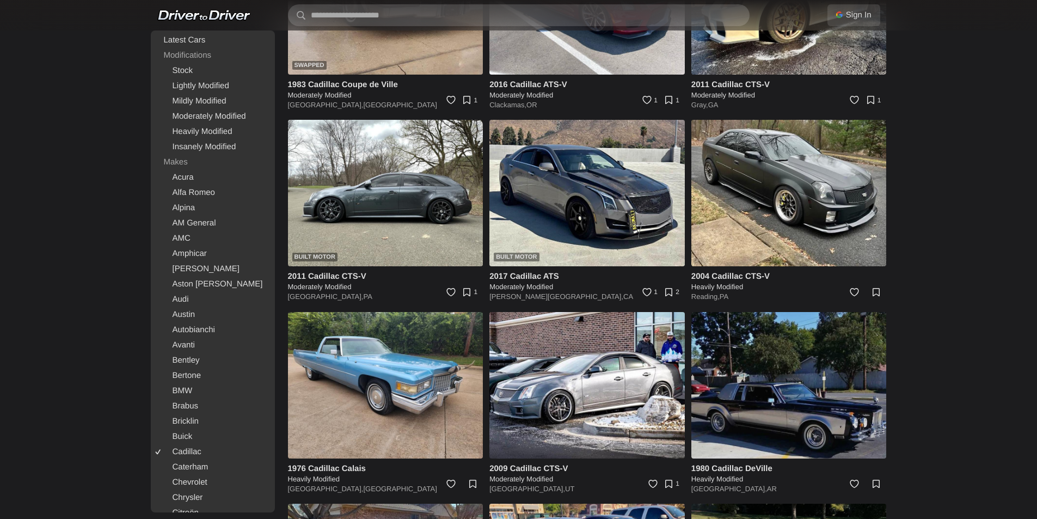
scroll to position [1960, 0]
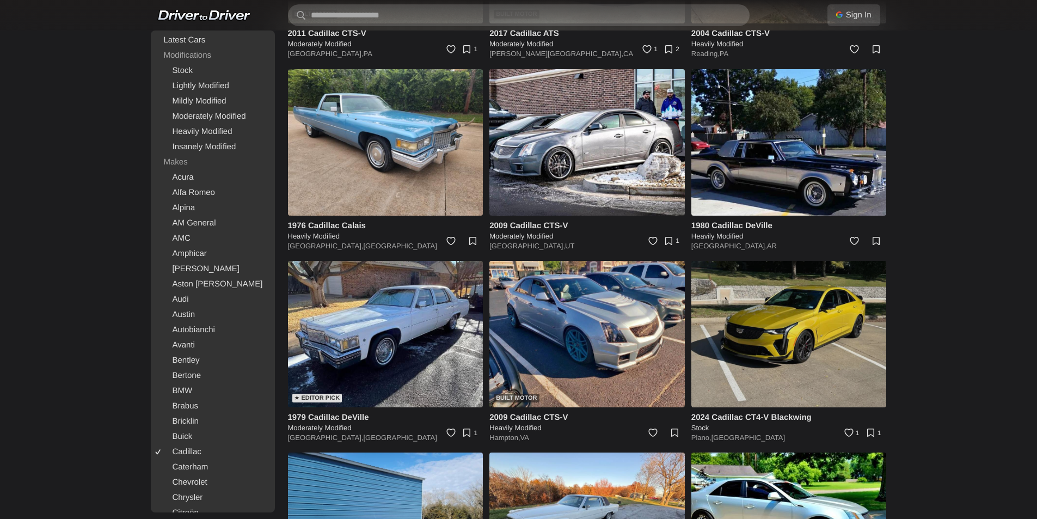
click at [830, 363] on img at bounding box center [788, 334] width 195 height 146
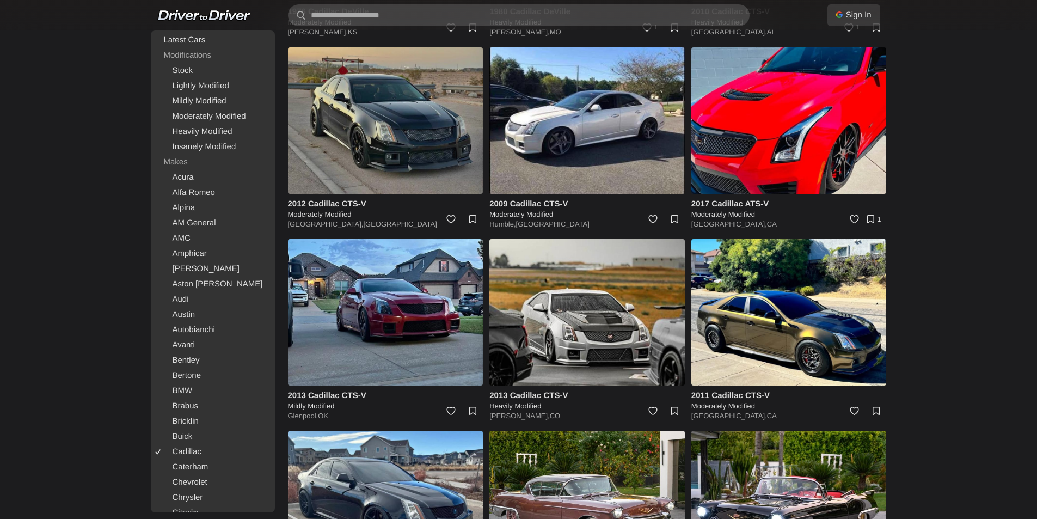
scroll to position [2559, 0]
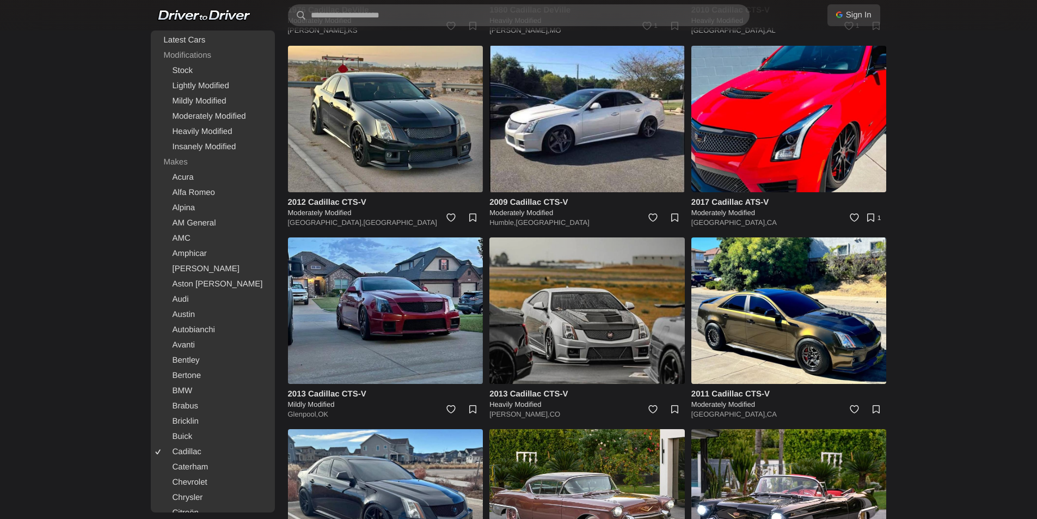
click at [591, 284] on img at bounding box center [586, 310] width 195 height 146
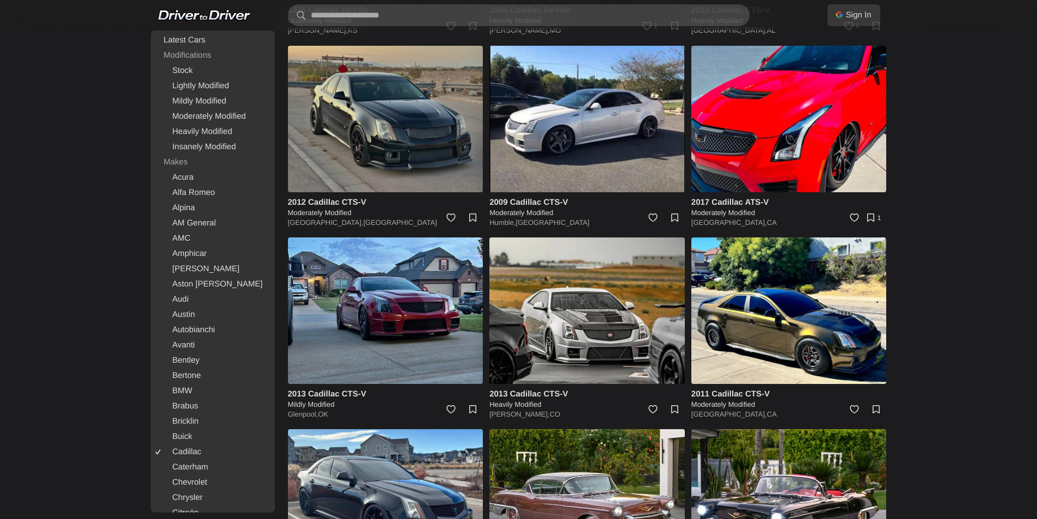
click at [333, 112] on img at bounding box center [385, 119] width 195 height 146
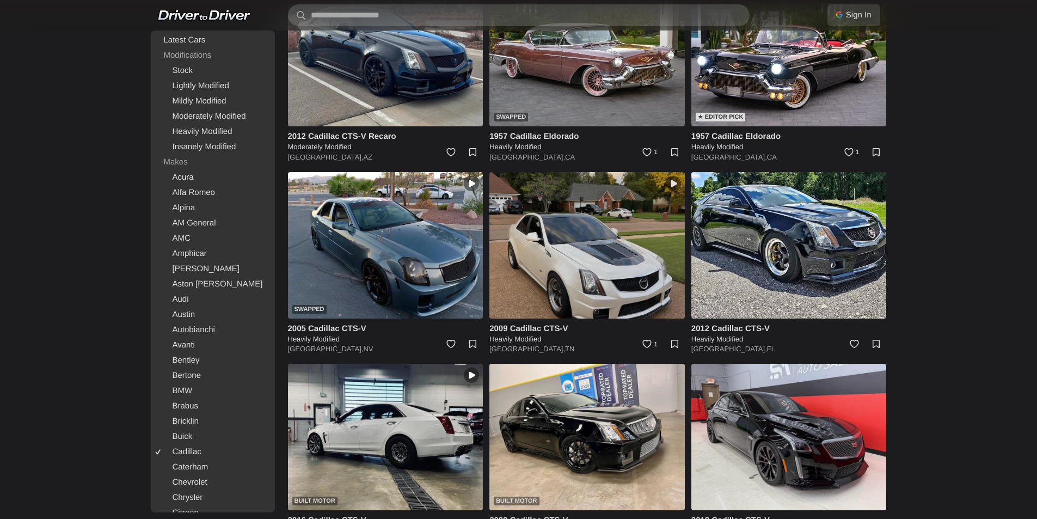
scroll to position [3103, 0]
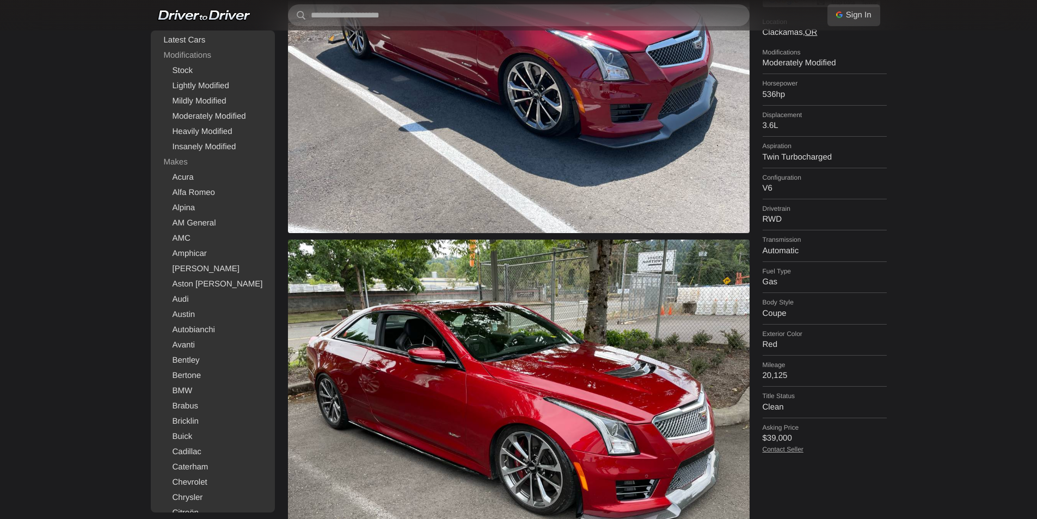
scroll to position [218, 0]
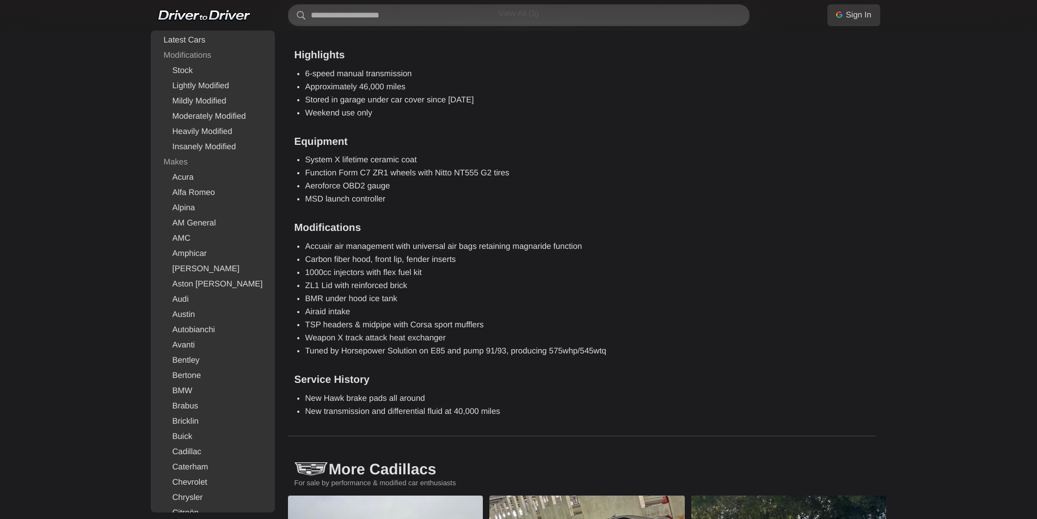
scroll to position [1252, 0]
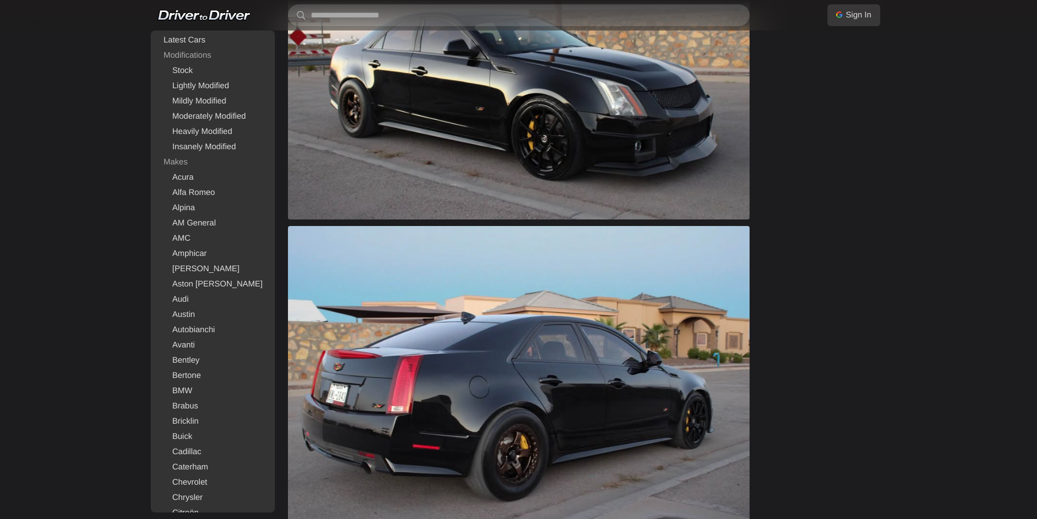
scroll to position [871, 0]
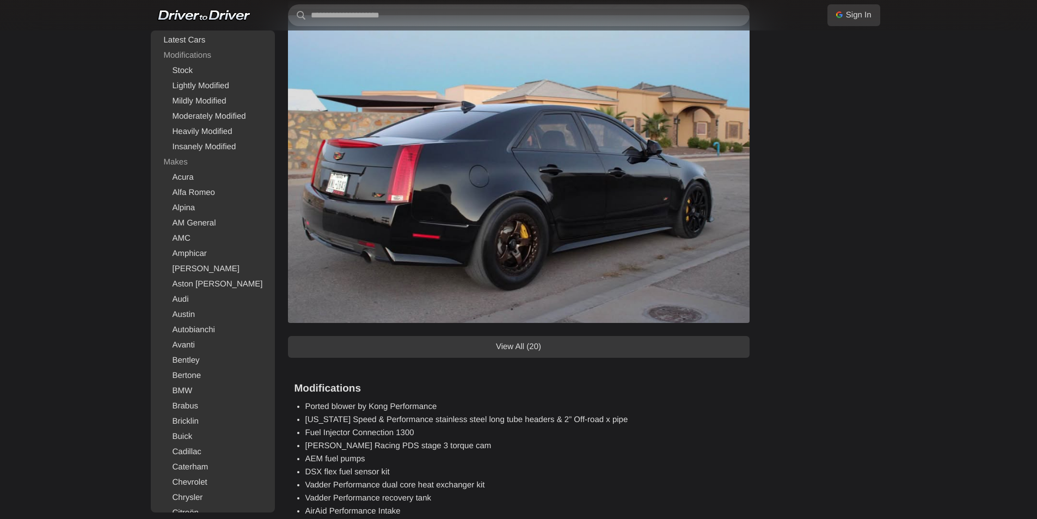
click at [579, 341] on link "View All (20)" at bounding box center [519, 347] width 462 height 22
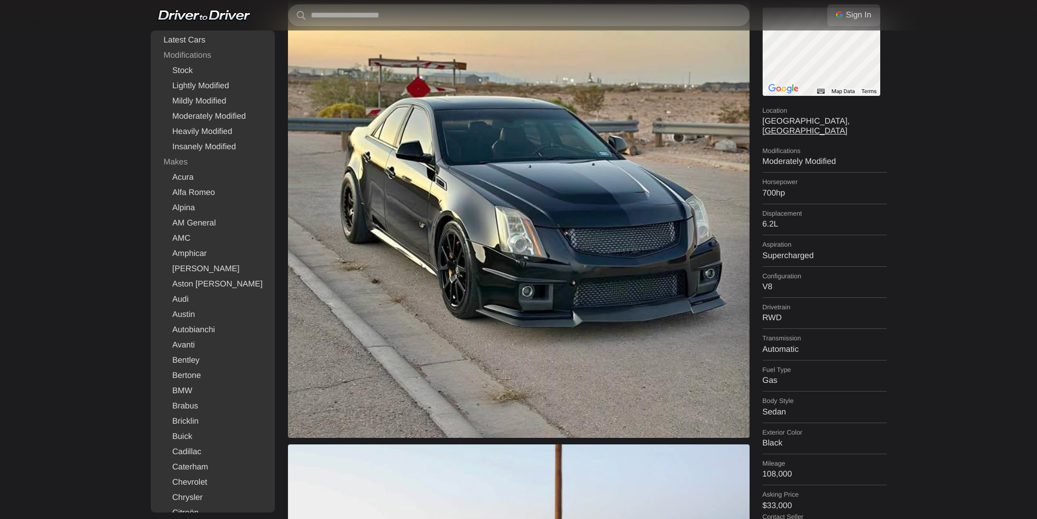
scroll to position [0, 0]
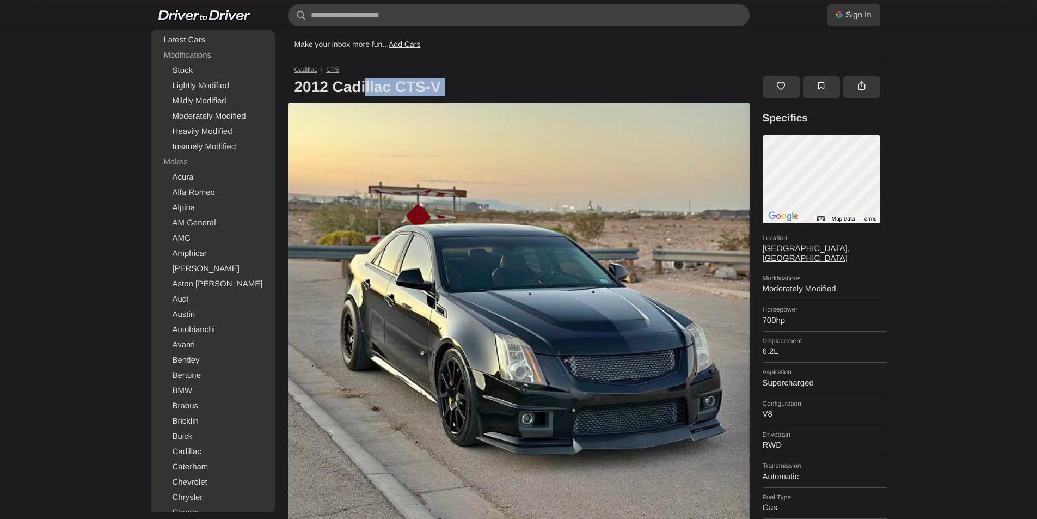
drag, startPoint x: 345, startPoint y: 105, endPoint x: 439, endPoint y: 91, distance: 95.2
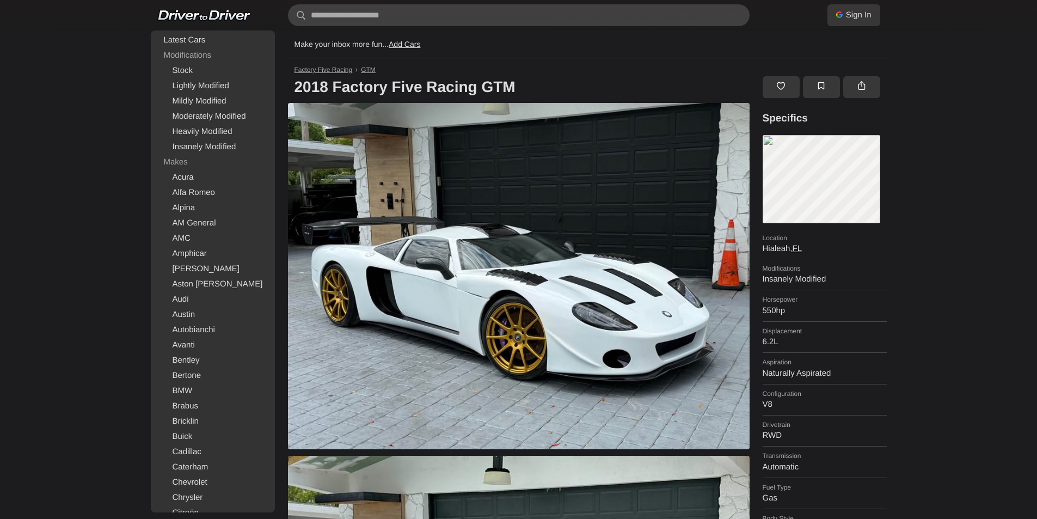
scroll to position [934, 0]
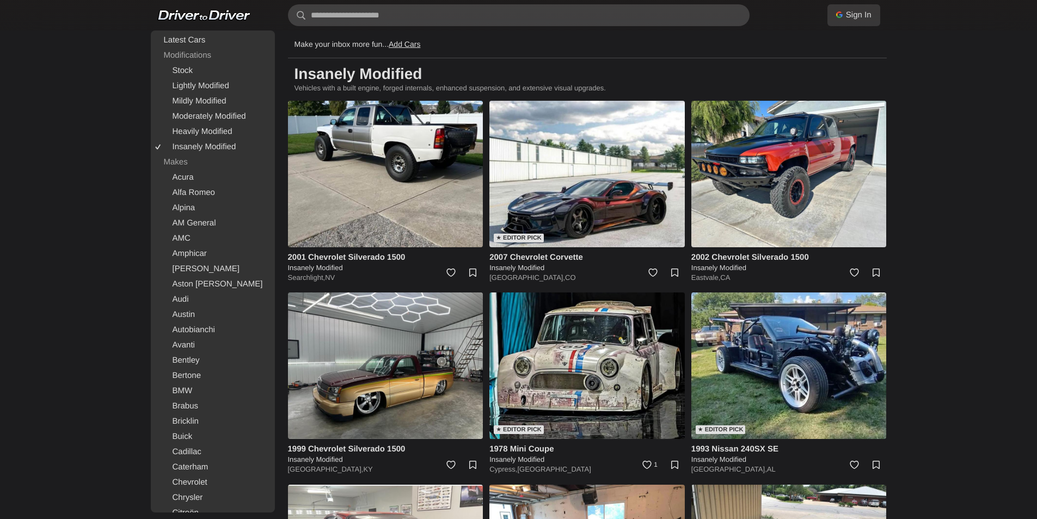
scroll to position [1129, 0]
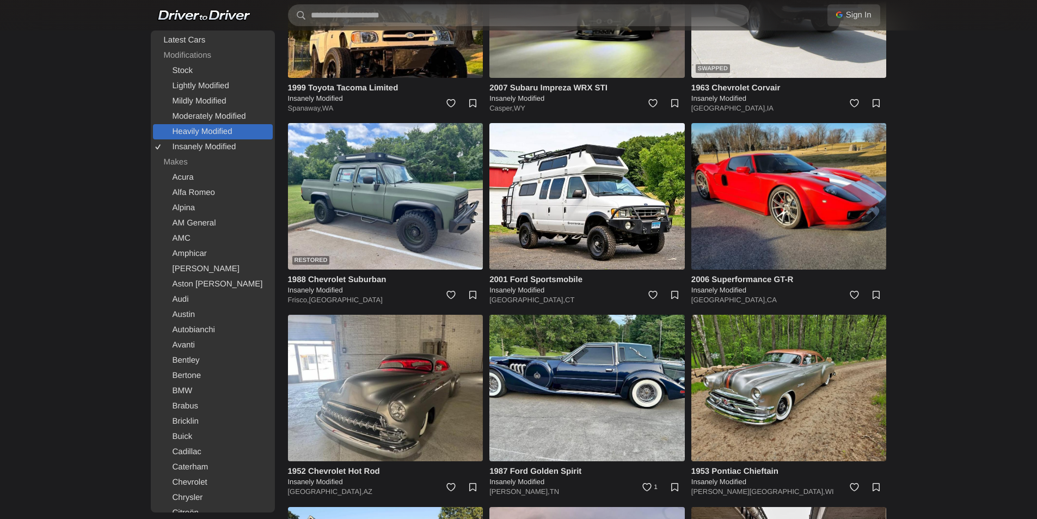
click at [228, 132] on link "Heavily Modified" at bounding box center [213, 131] width 120 height 15
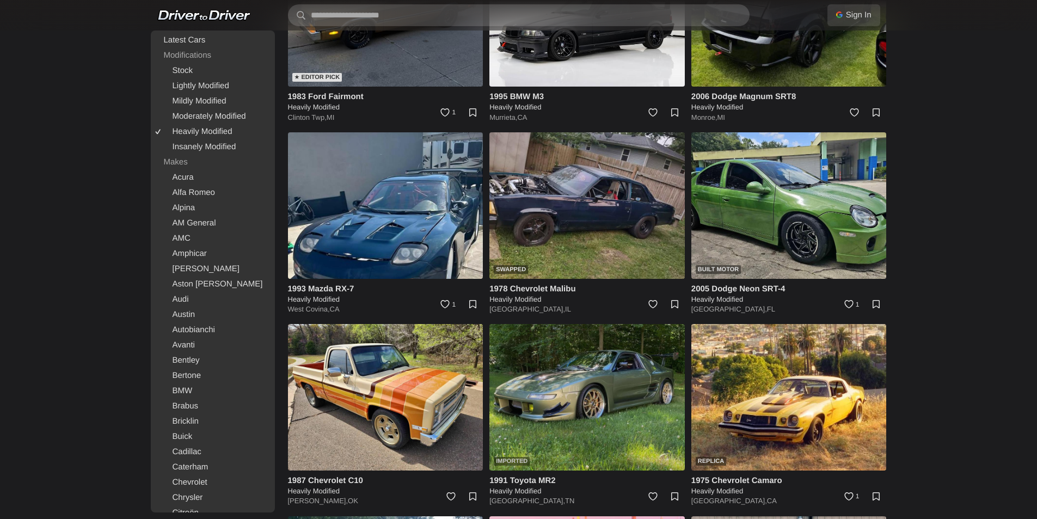
scroll to position [544, 0]
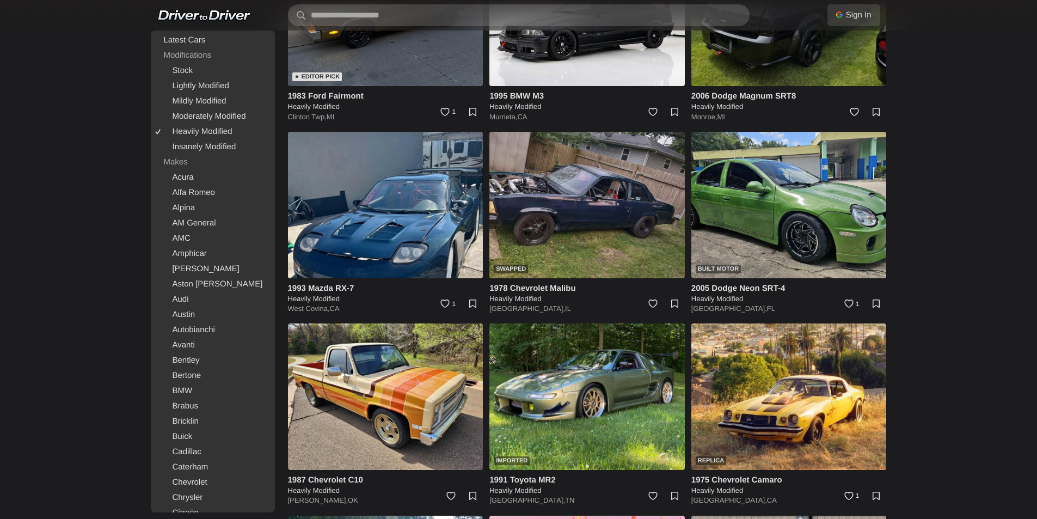
click at [774, 65] on img at bounding box center [788, 13] width 195 height 146
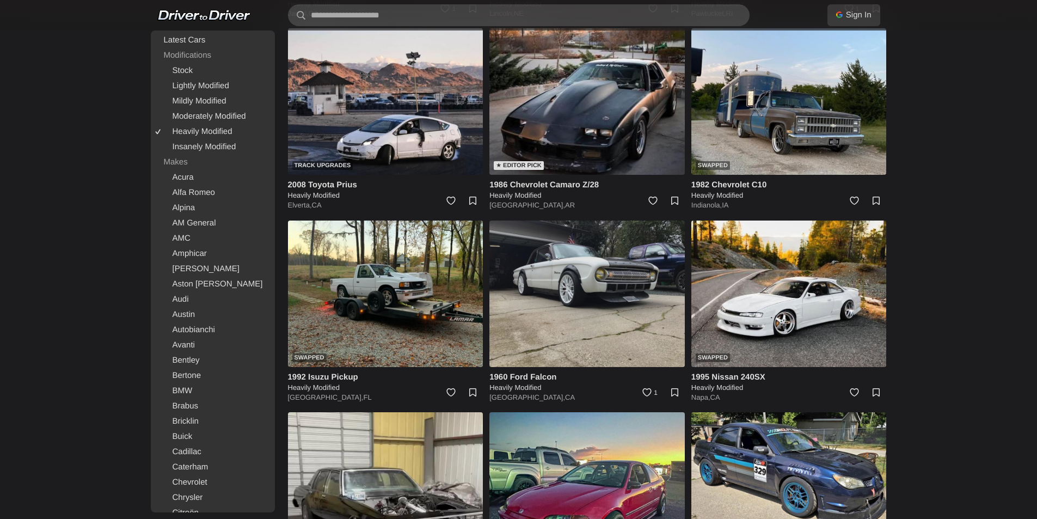
scroll to position [1416, 0]
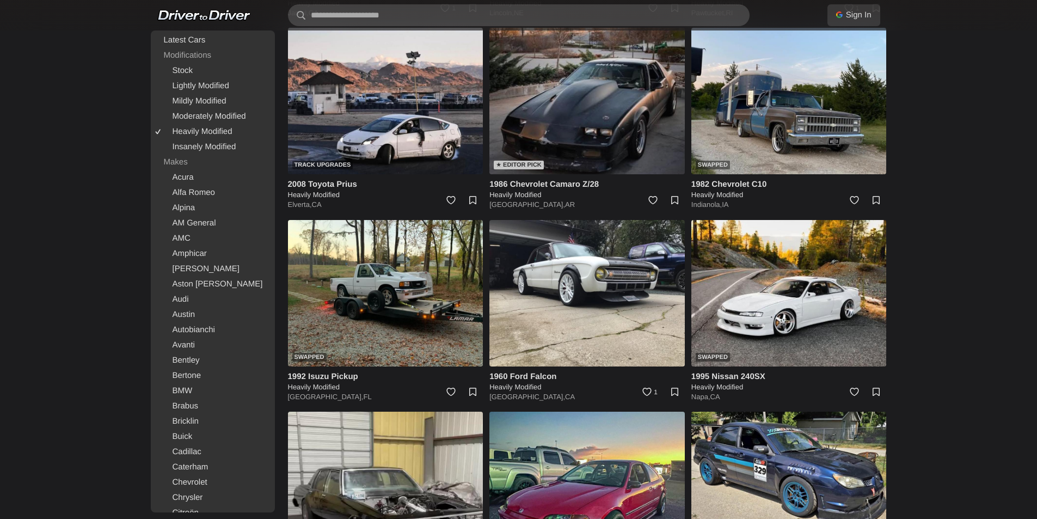
click at [563, 106] on img at bounding box center [586, 101] width 195 height 146
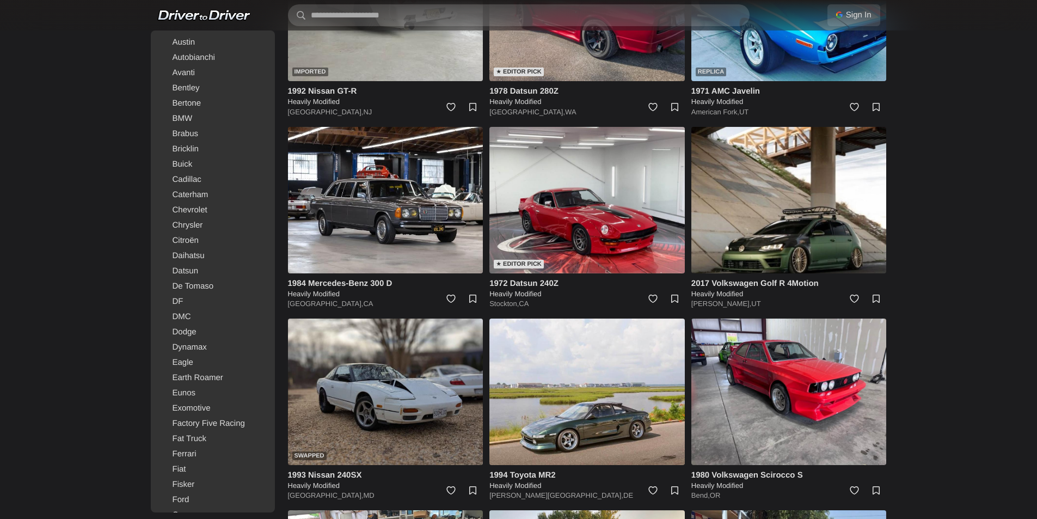
scroll to position [2341, 0]
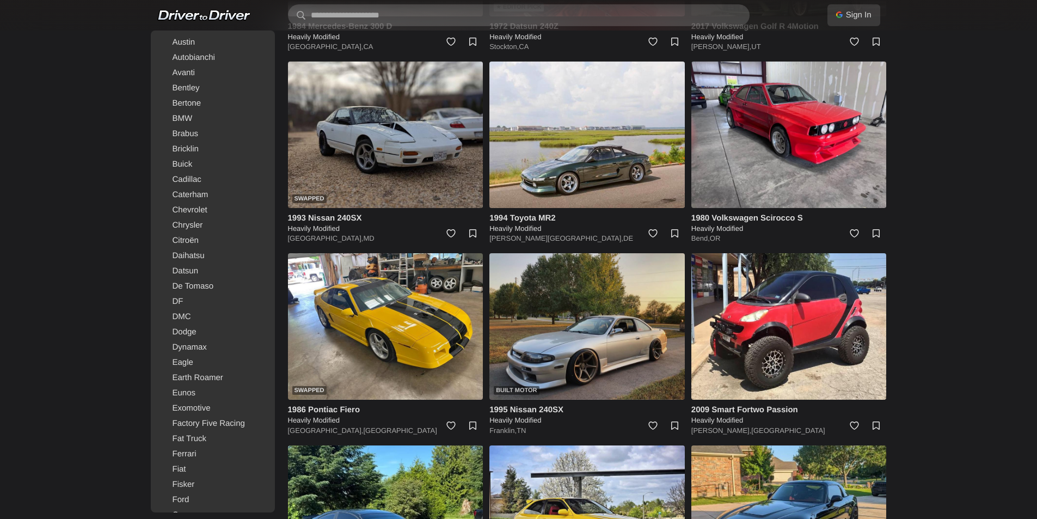
click at [556, 336] on img at bounding box center [586, 326] width 195 height 146
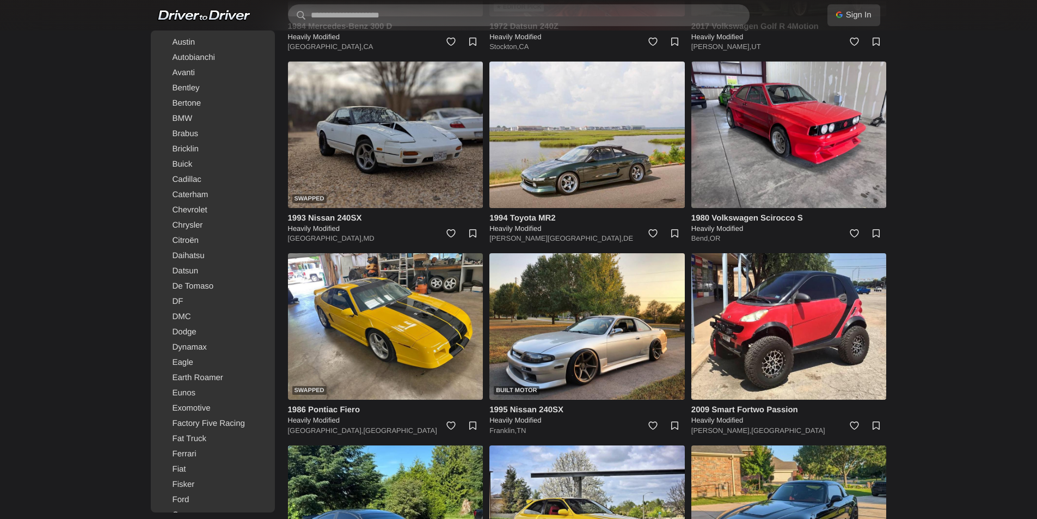
scroll to position [2795, 0]
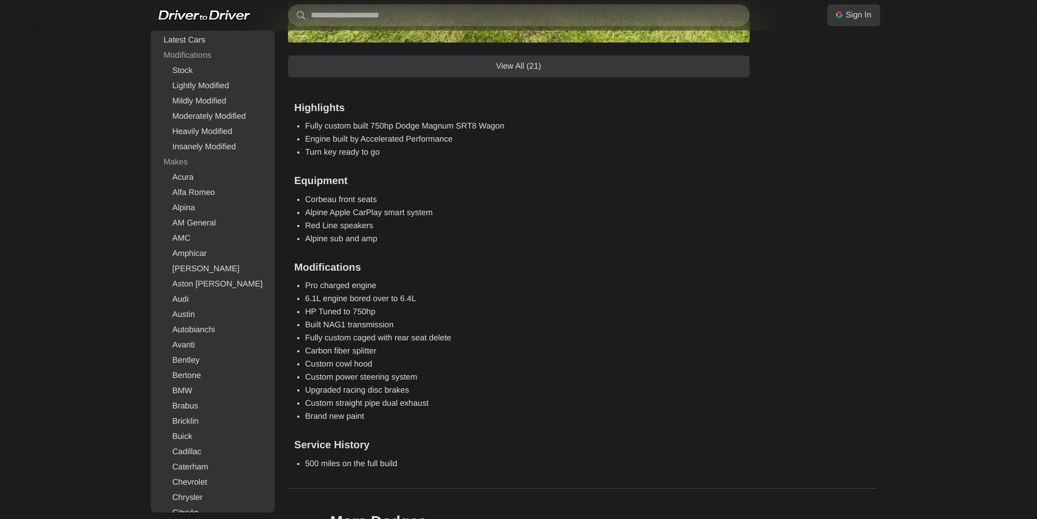
scroll to position [1470, 0]
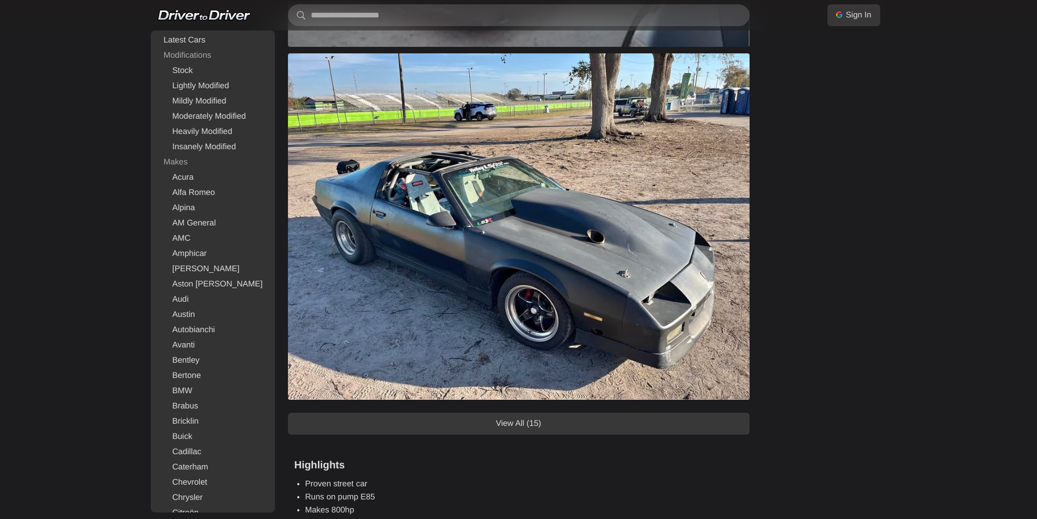
scroll to position [817, 0]
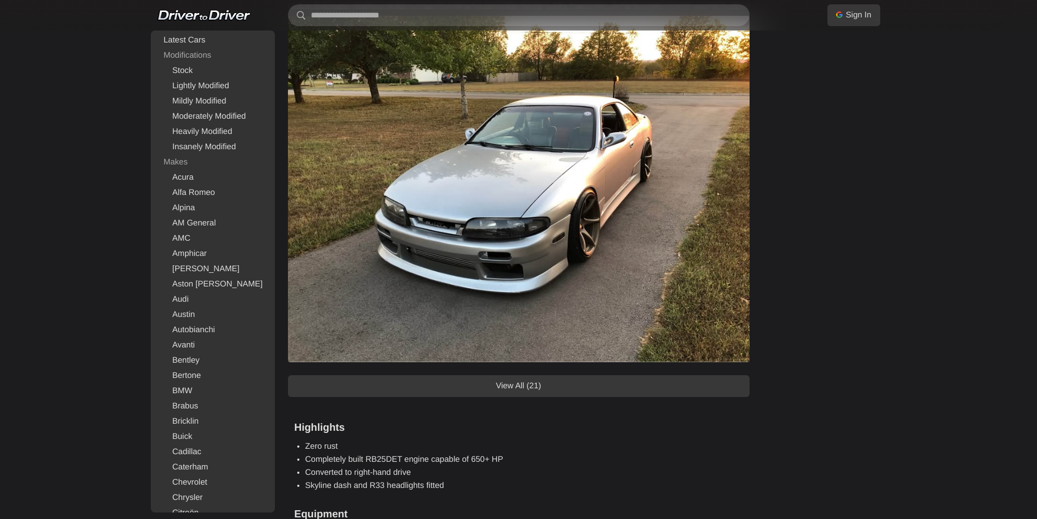
scroll to position [926, 0]
